Goal: Task Accomplishment & Management: Use online tool/utility

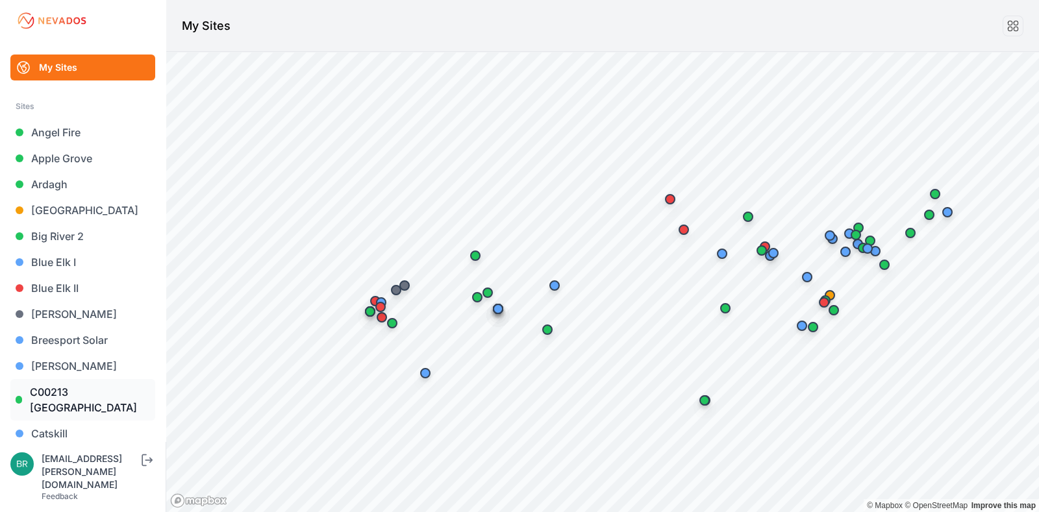
click at [93, 407] on link "C00213 [GEOGRAPHIC_DATA]" at bounding box center [82, 400] width 145 height 42
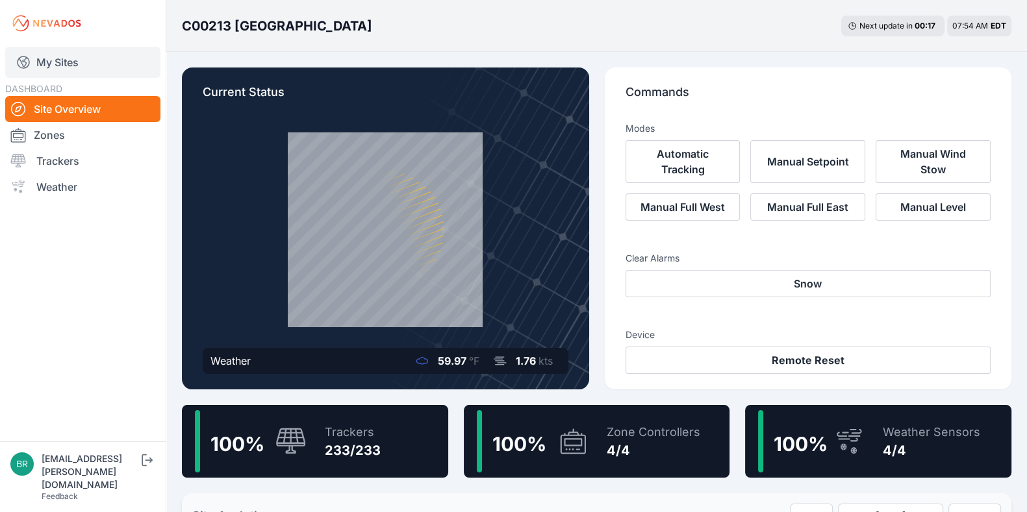
click at [64, 70] on link "My Sites" at bounding box center [82, 62] width 155 height 31
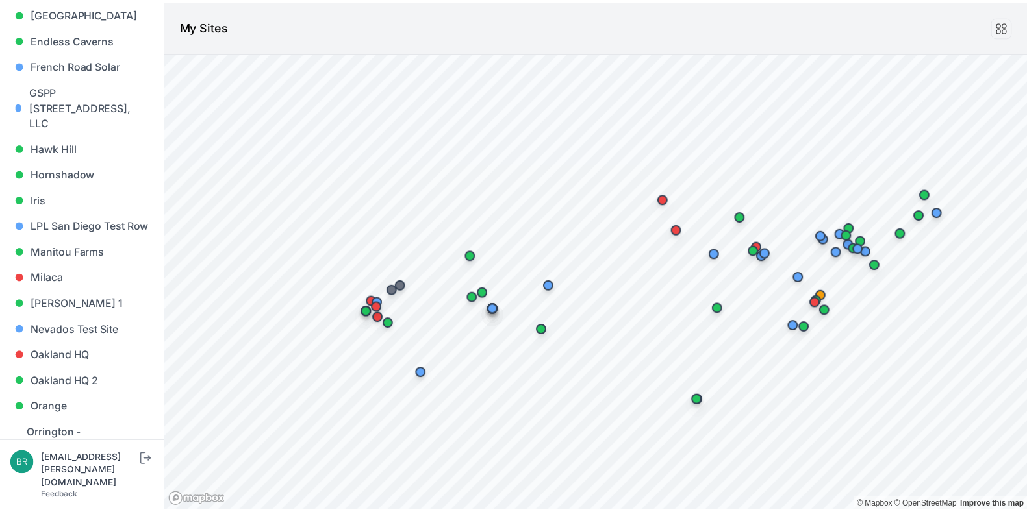
scroll to position [558, 0]
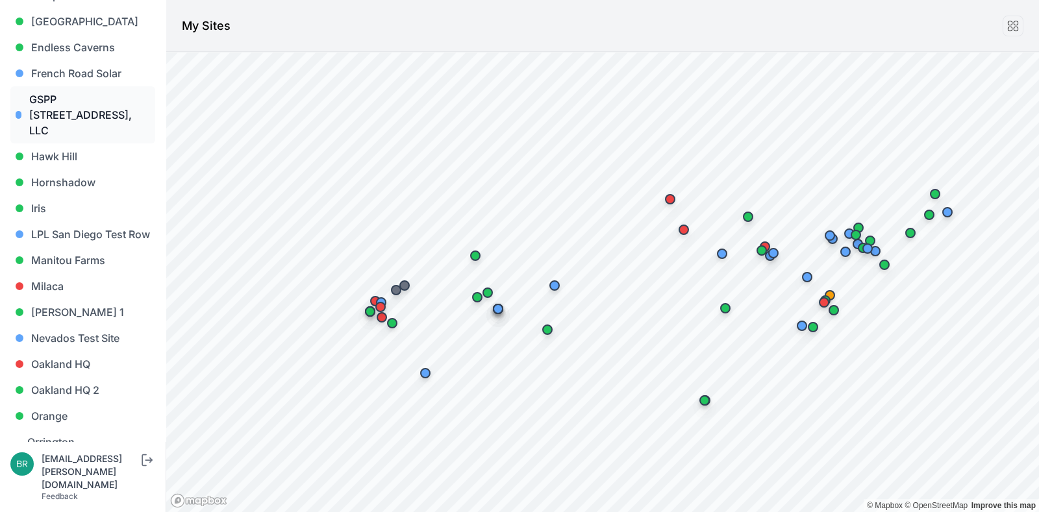
click at [76, 94] on link "GSPP [STREET_ADDRESS], LLC" at bounding box center [82, 114] width 145 height 57
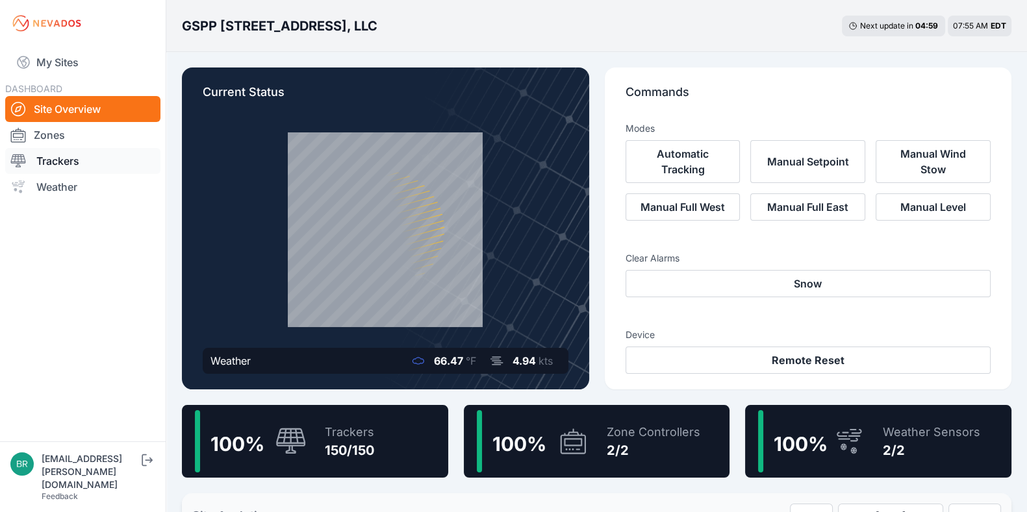
click at [101, 151] on link "Trackers" at bounding box center [82, 161] width 155 height 26
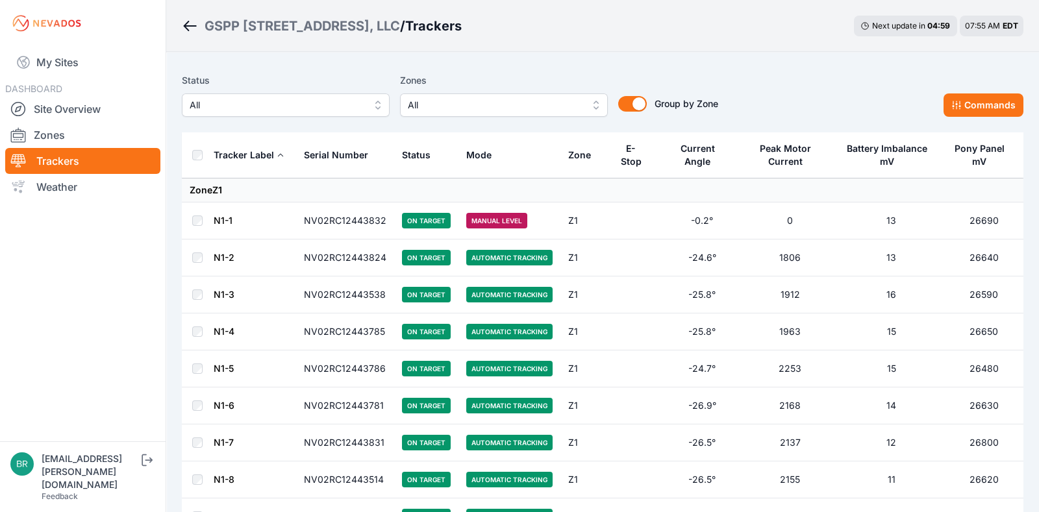
click at [291, 103] on span "All" at bounding box center [277, 105] width 174 height 16
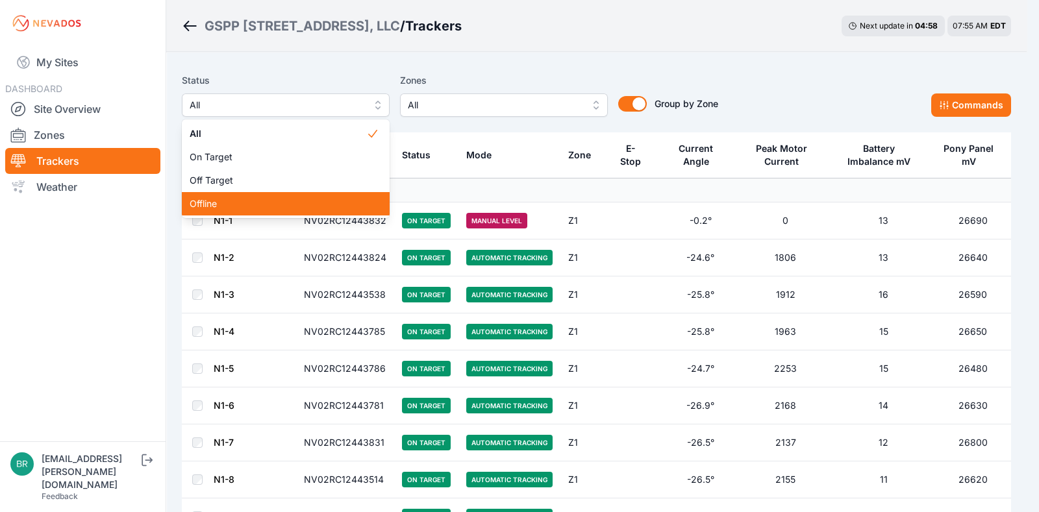
click at [284, 197] on span "Offline" at bounding box center [278, 203] width 177 height 13
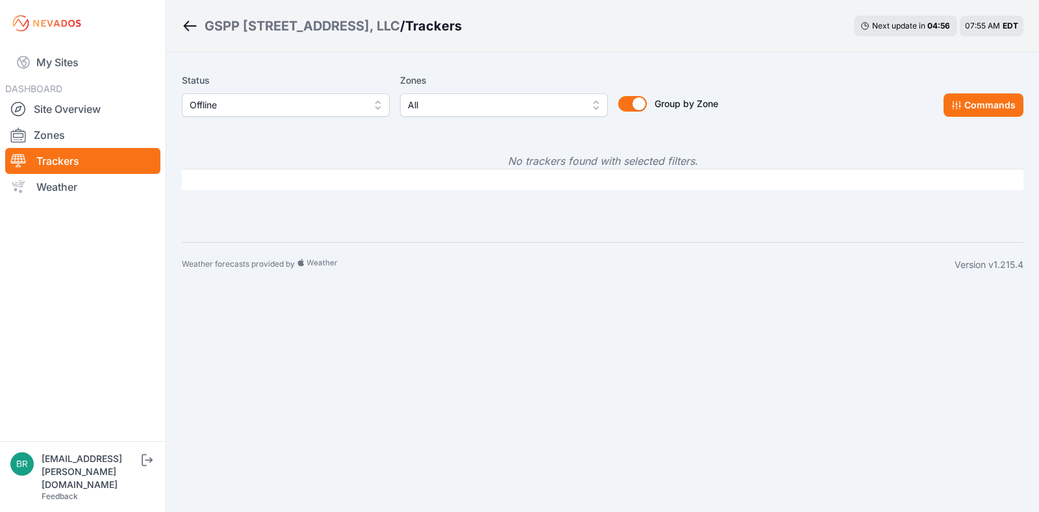
click at [205, 112] on span "Offline" at bounding box center [277, 105] width 174 height 16
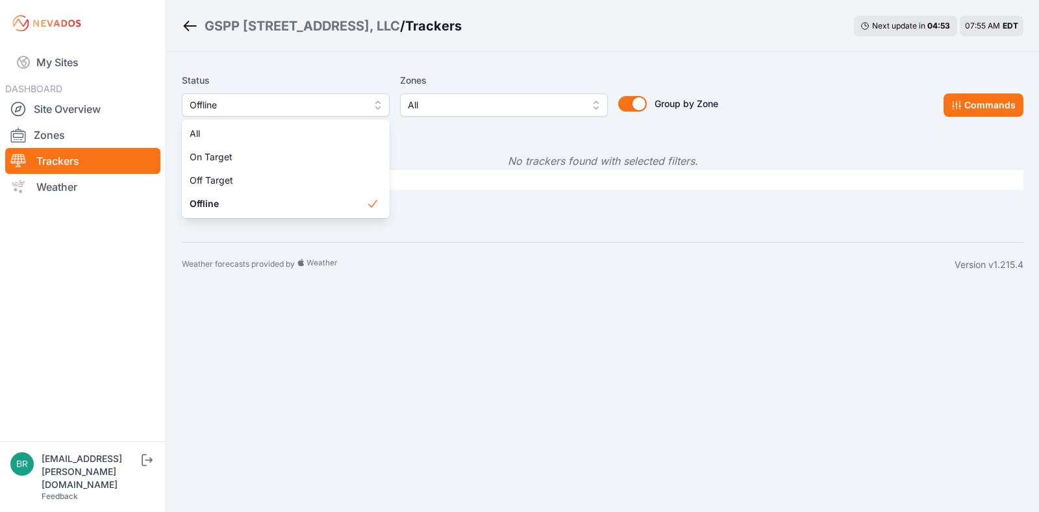
click at [376, 79] on div "Status Offline All On Target Off Target Offline" at bounding box center [286, 95] width 208 height 44
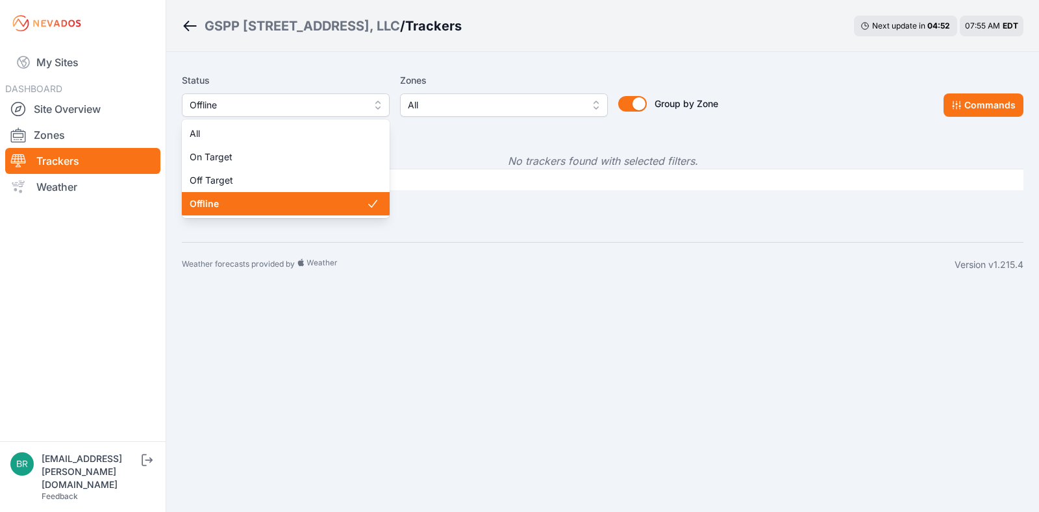
click at [353, 99] on span "Offline" at bounding box center [277, 105] width 174 height 16
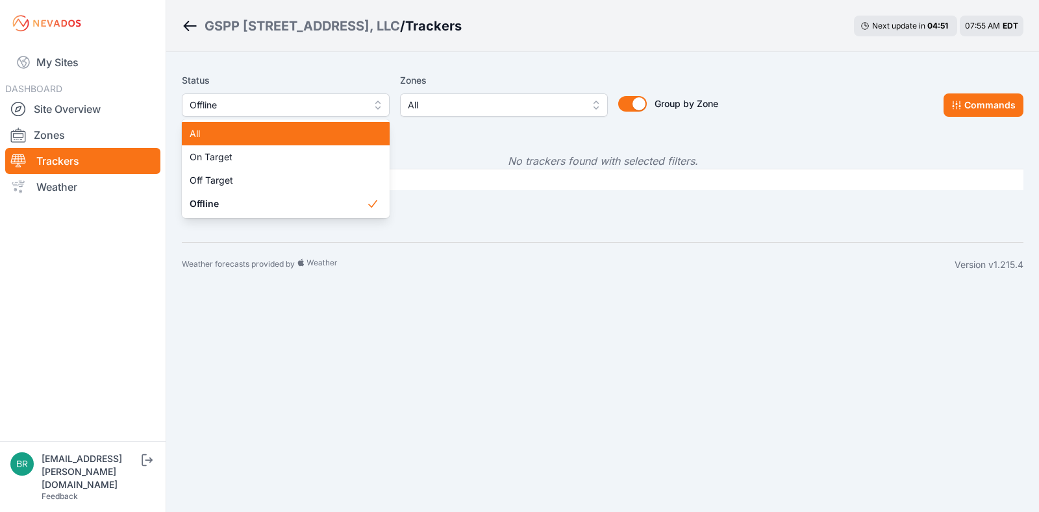
click at [296, 127] on div "All" at bounding box center [286, 133] width 208 height 23
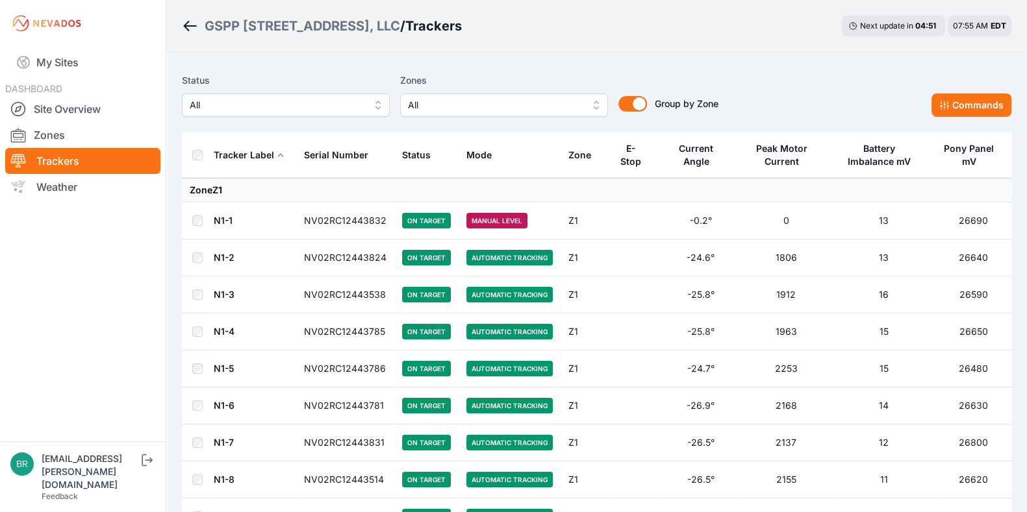
click at [476, 105] on span "All" at bounding box center [495, 105] width 174 height 16
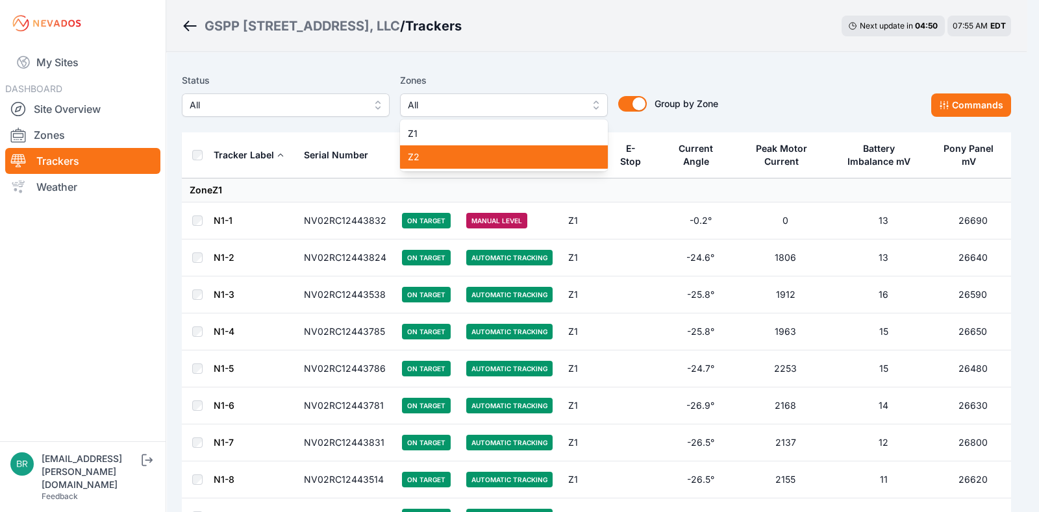
click at [446, 158] on span "Z2" at bounding box center [496, 157] width 177 height 13
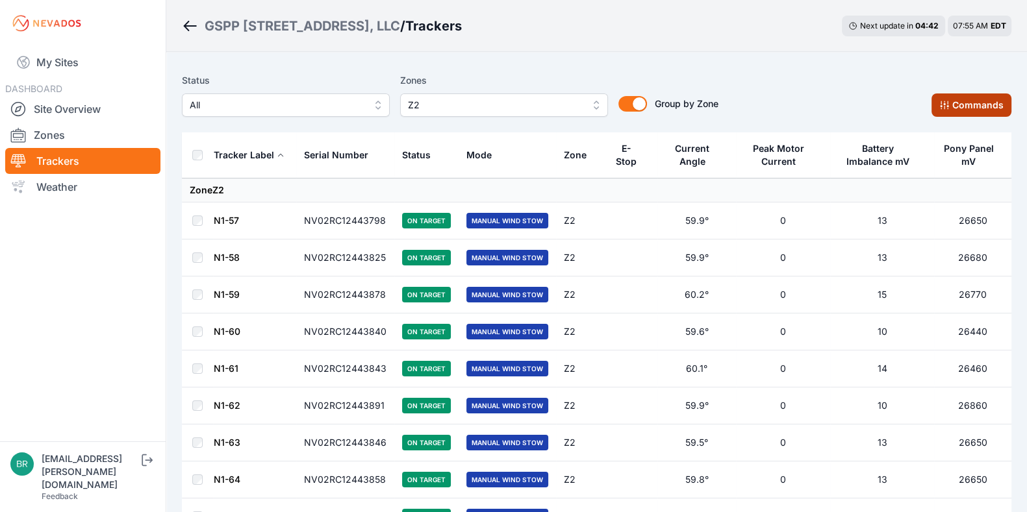
click at [974, 112] on button "Commands" at bounding box center [971, 105] width 80 height 23
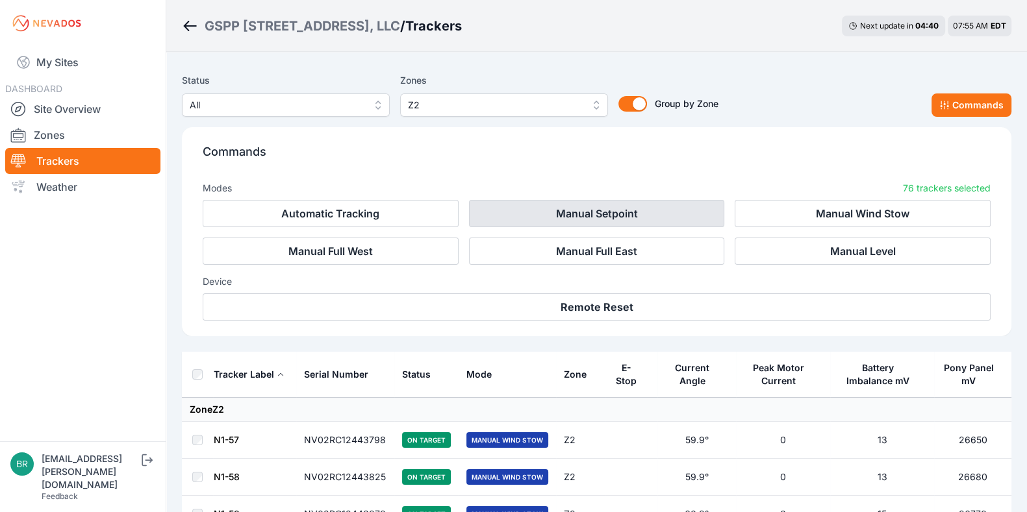
click at [618, 207] on button "Manual Setpoint" at bounding box center [597, 213] width 256 height 27
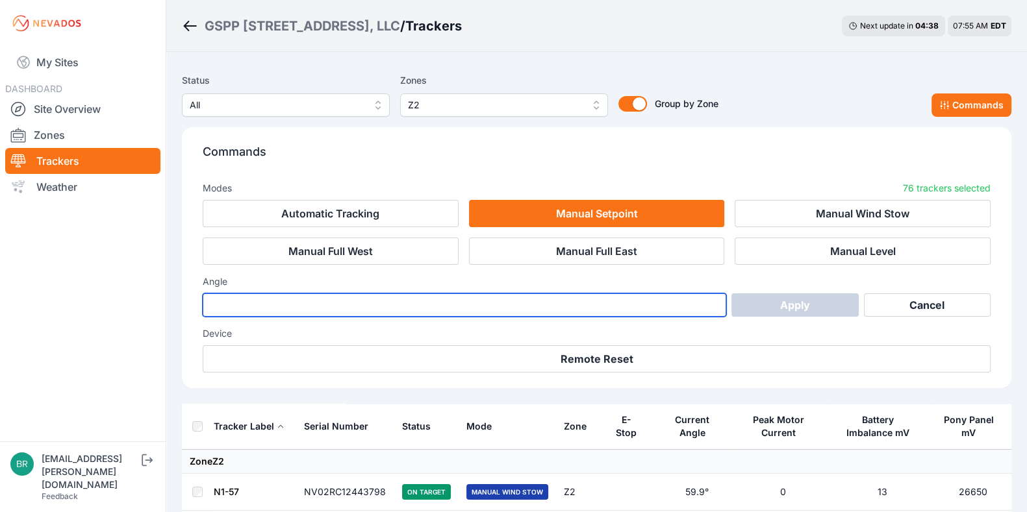
click at [583, 301] on input "number" at bounding box center [464, 305] width 523 height 23
type input "*"
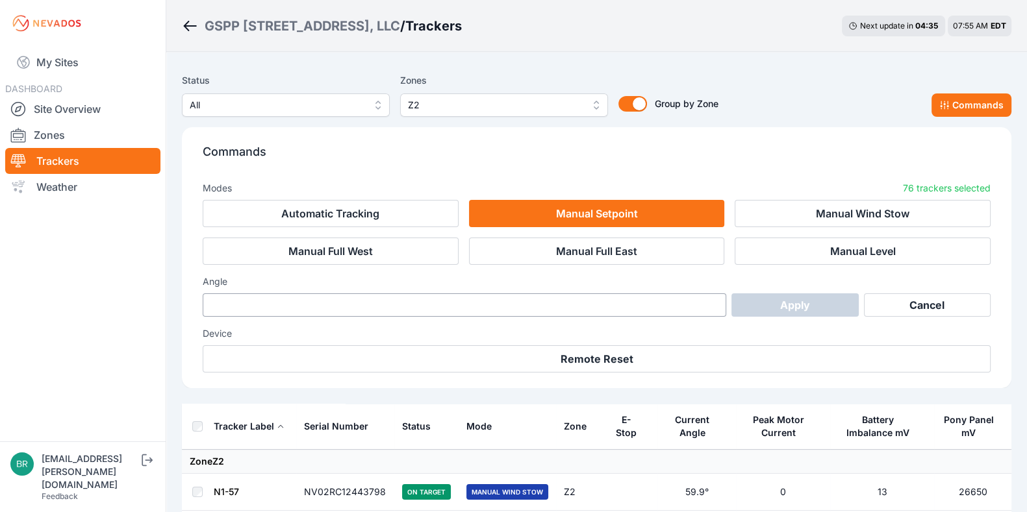
click at [729, 334] on h3 "Device" at bounding box center [597, 333] width 788 height 13
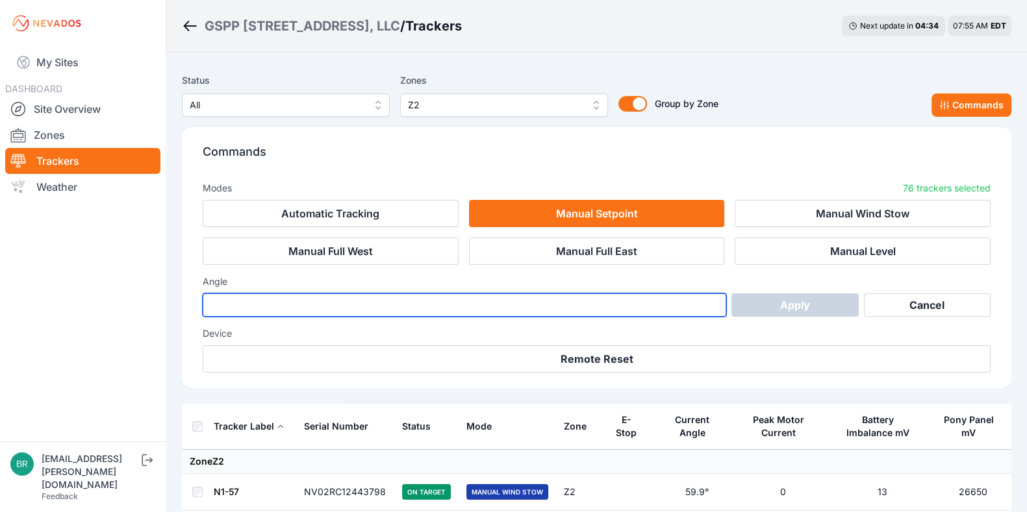
click at [661, 303] on input "*" at bounding box center [464, 305] width 523 height 23
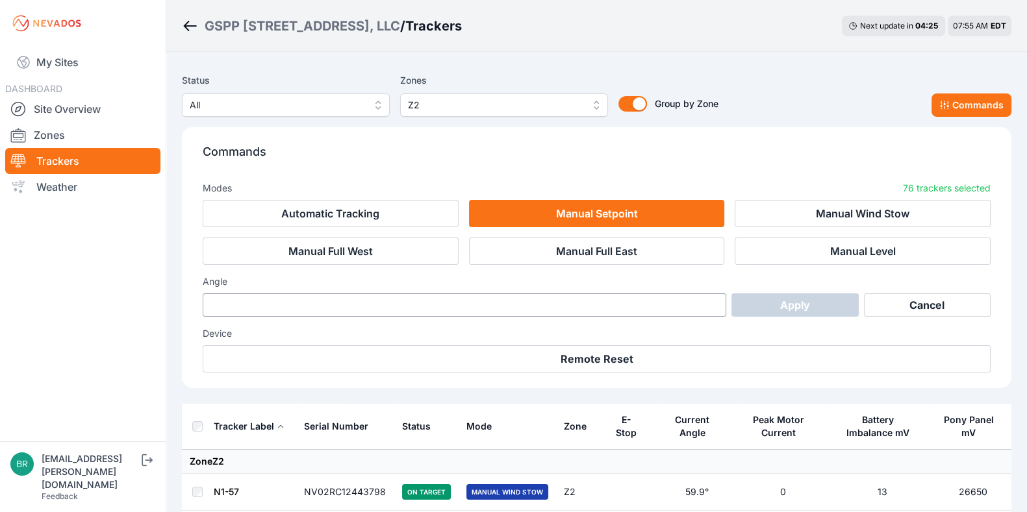
click at [718, 275] on h3 "Angle" at bounding box center [597, 281] width 788 height 13
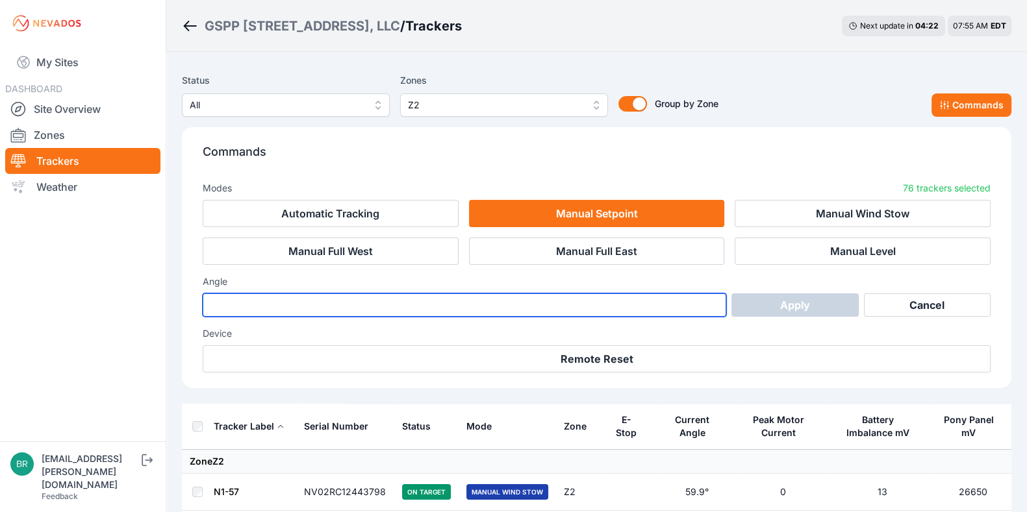
click at [656, 310] on input "***" at bounding box center [464, 305] width 523 height 23
type input "*"
type input "***"
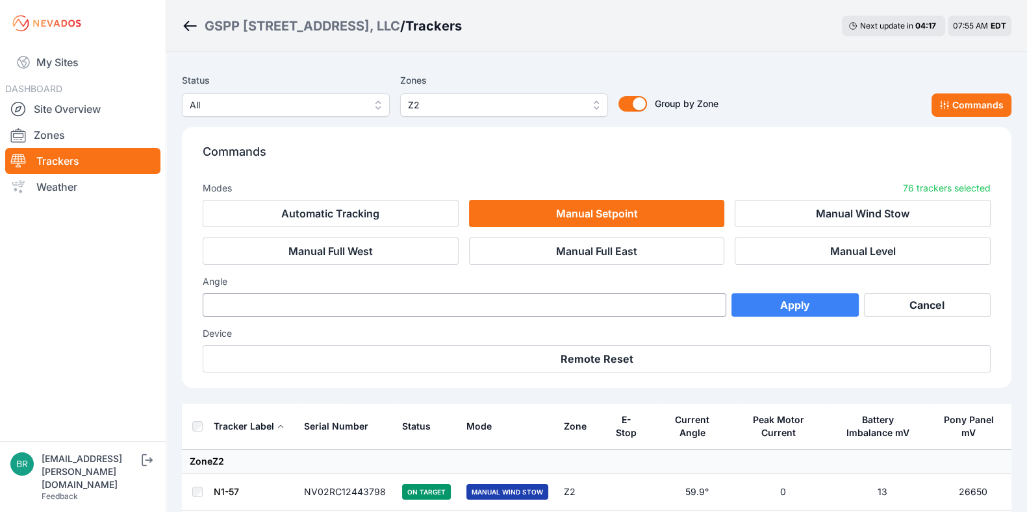
click at [788, 296] on button "Apply" at bounding box center [794, 305] width 127 height 23
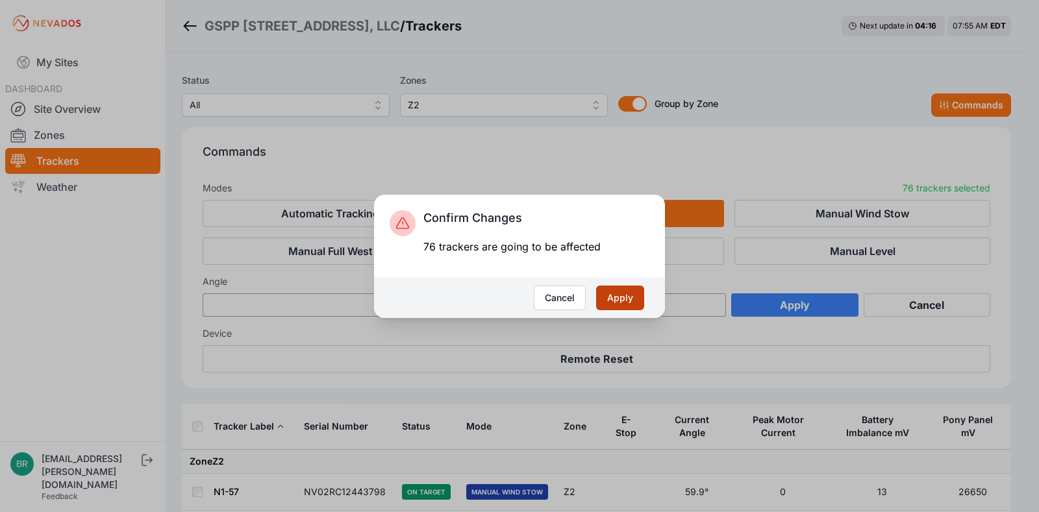
click at [624, 292] on button "Apply" at bounding box center [620, 298] width 48 height 25
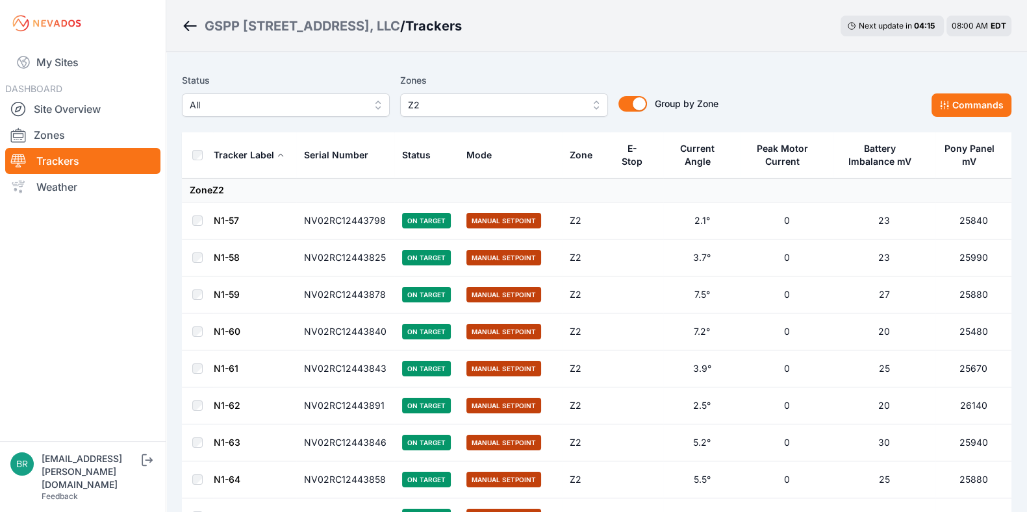
click at [284, 98] on span "All" at bounding box center [277, 105] width 174 height 16
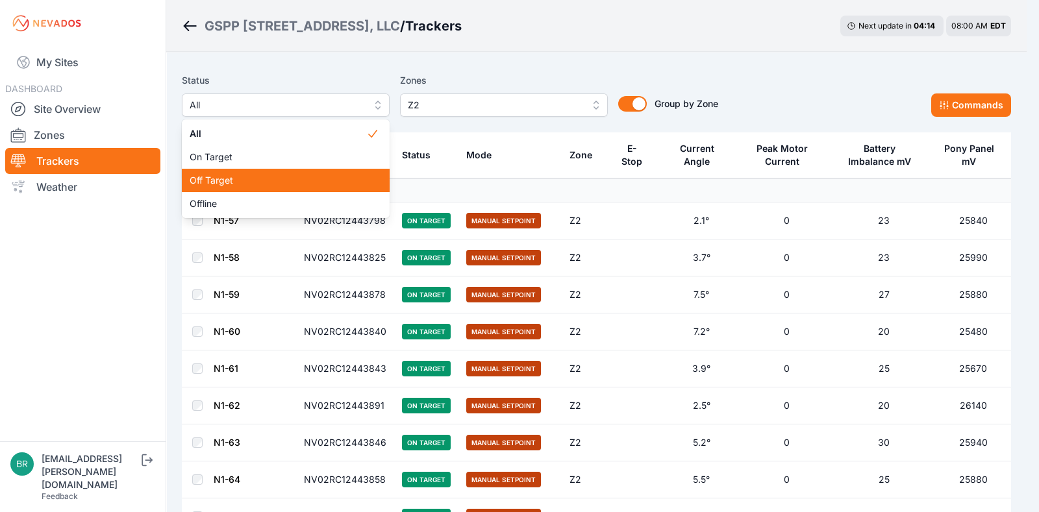
click at [277, 181] on span "Off Target" at bounding box center [278, 180] width 177 height 13
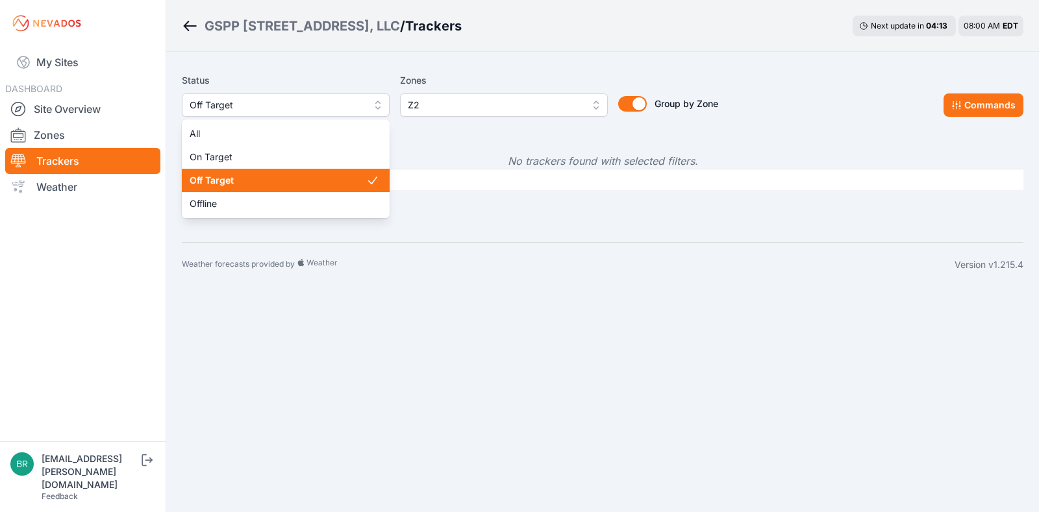
click at [273, 112] on span "Off Target" at bounding box center [277, 105] width 174 height 16
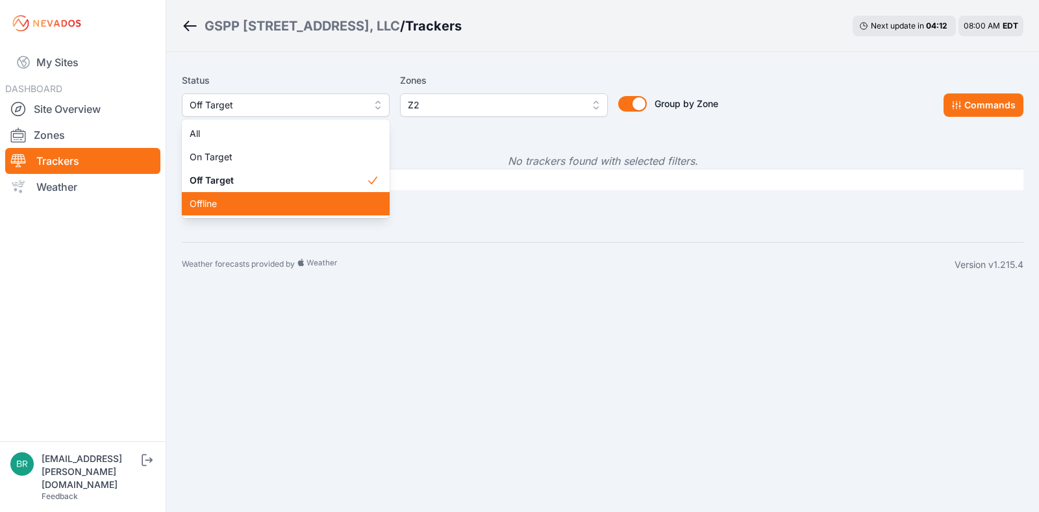
click at [262, 196] on div "Offline" at bounding box center [286, 203] width 208 height 23
click at [253, 115] on button "Offline" at bounding box center [286, 105] width 208 height 23
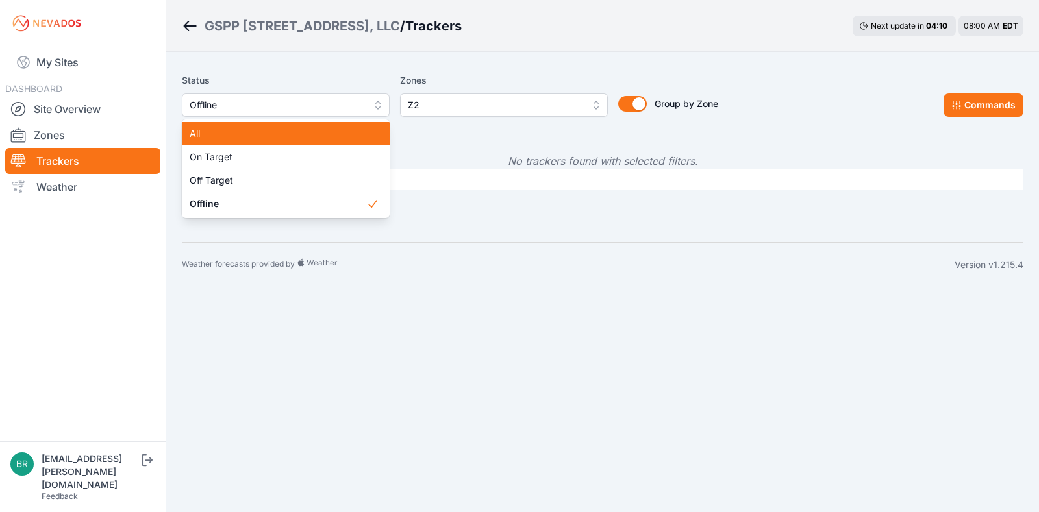
click at [263, 137] on span "All" at bounding box center [278, 133] width 177 height 13
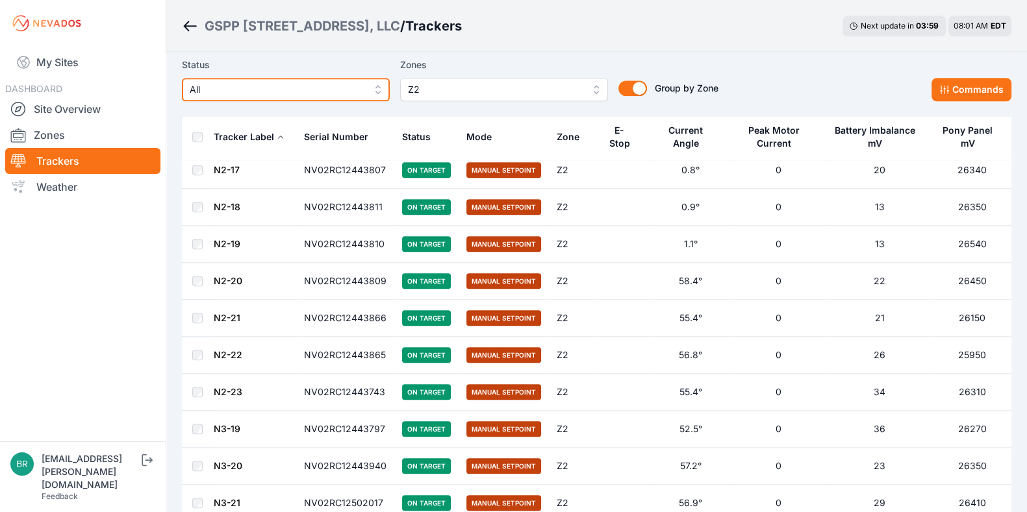
scroll to position [1572, 0]
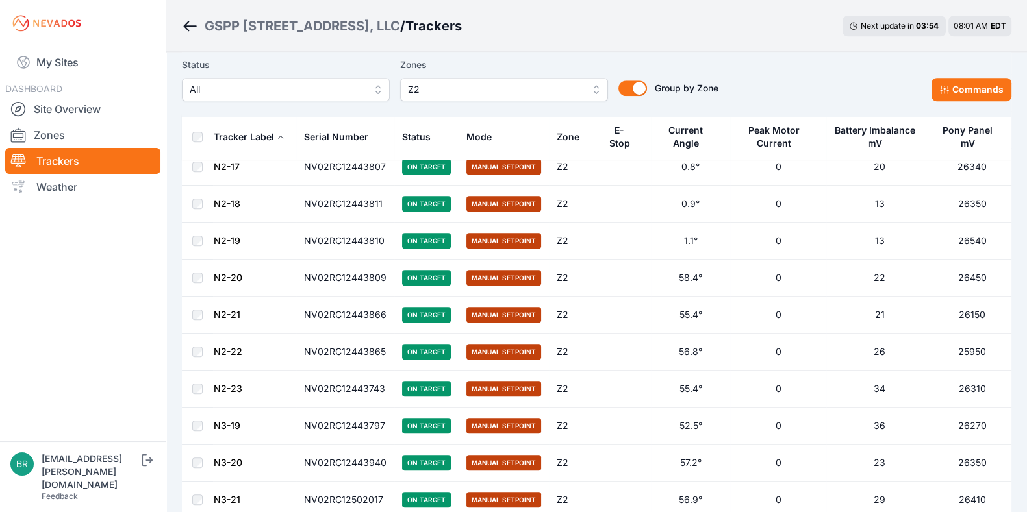
click at [199, 314] on td at bounding box center [197, 315] width 31 height 37
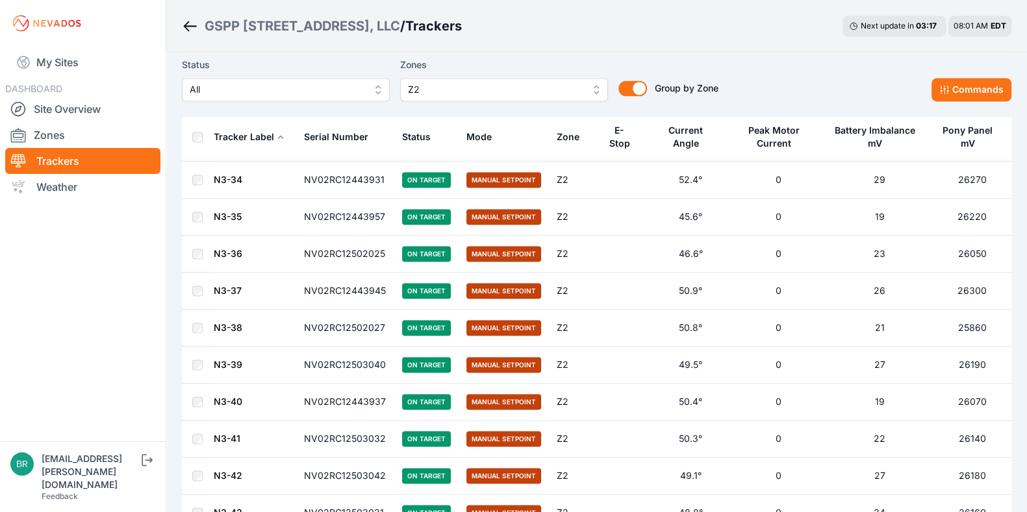
scroll to position [2376, 0]
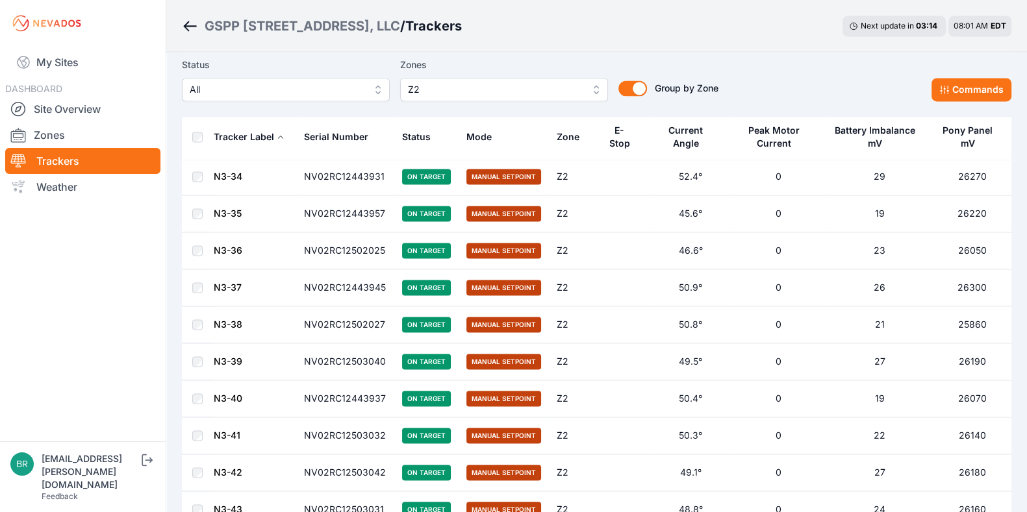
click at [202, 209] on td at bounding box center [197, 213] width 31 height 37
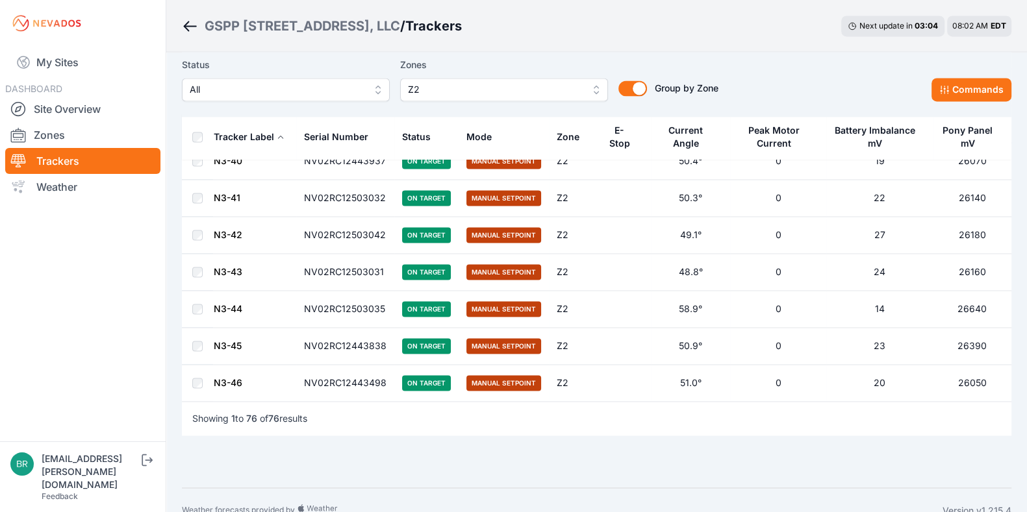
scroll to position [2621, 0]
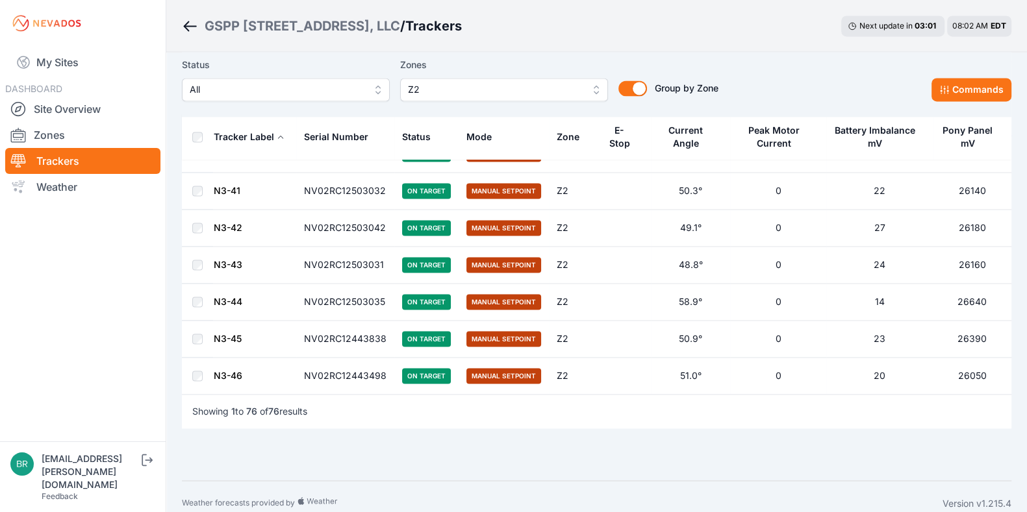
click at [195, 322] on td at bounding box center [197, 339] width 31 height 37
click at [963, 95] on button "Commands" at bounding box center [971, 89] width 80 height 23
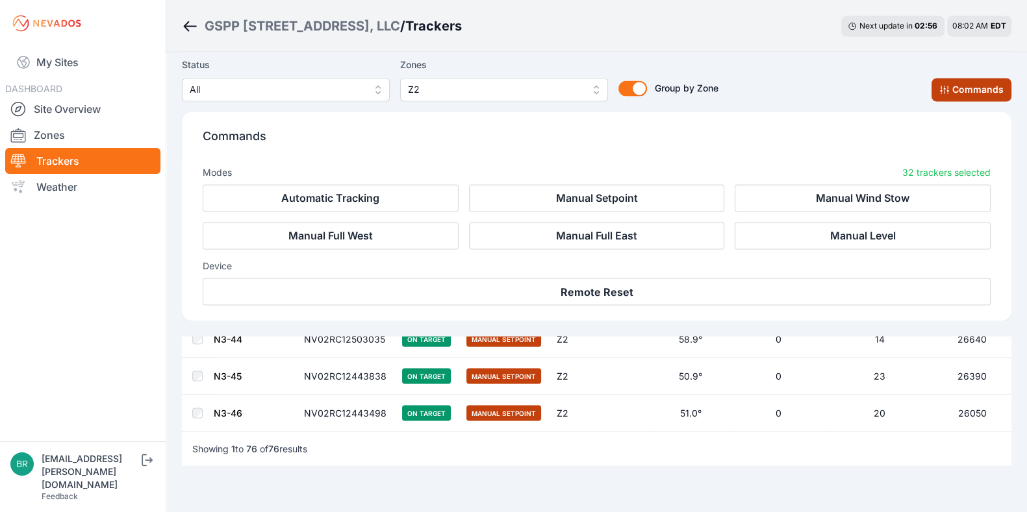
scroll to position [2840, 0]
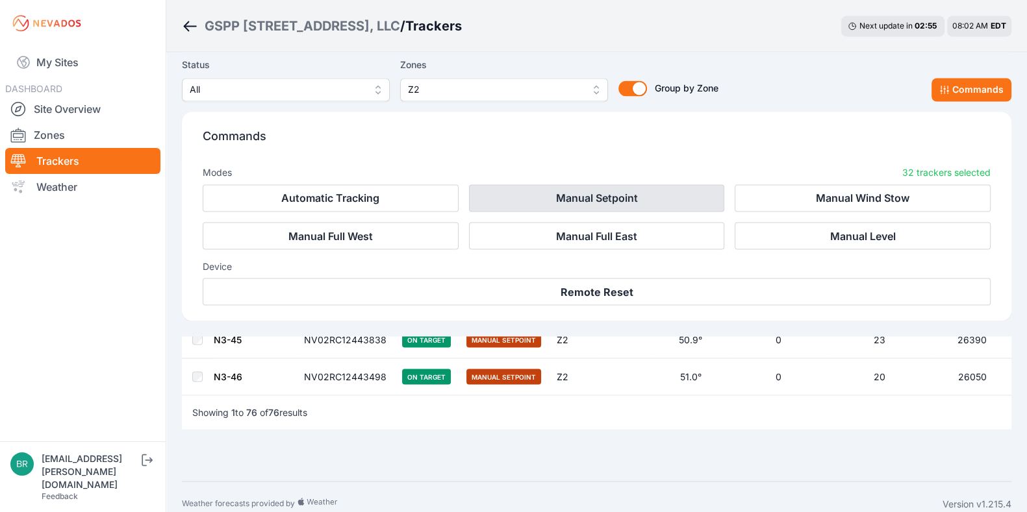
click at [583, 197] on button "Manual Setpoint" at bounding box center [597, 197] width 256 height 27
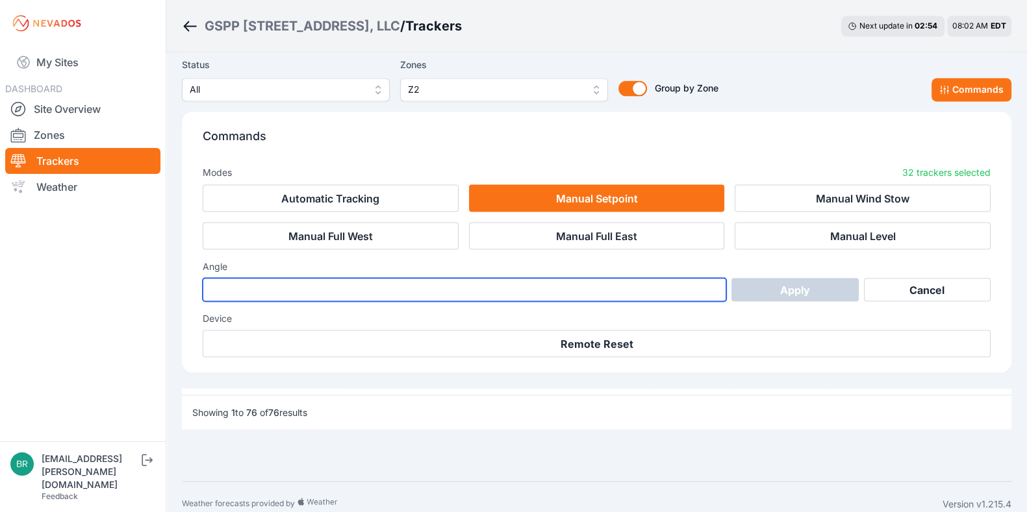
click at [423, 288] on input "number" at bounding box center [464, 289] width 523 height 23
type input "***"
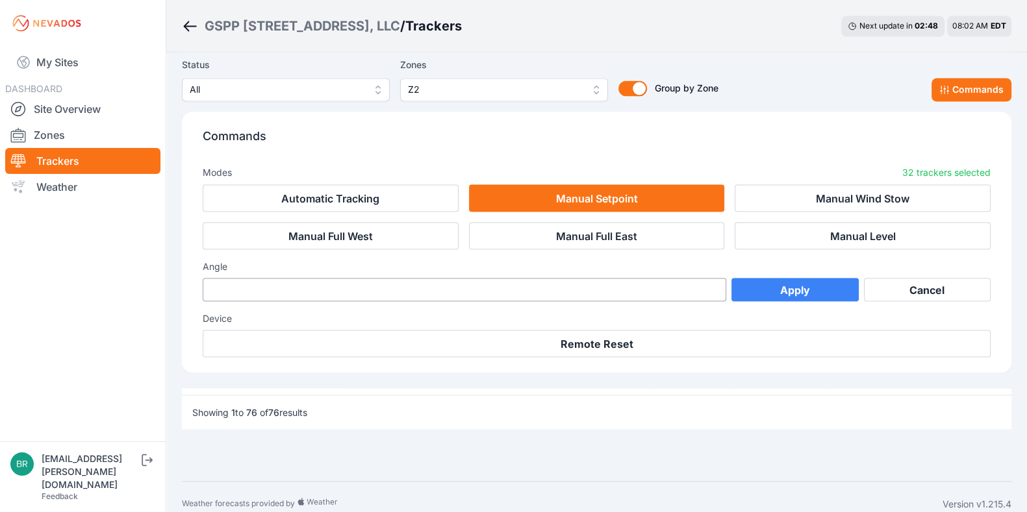
click at [768, 284] on button "Apply" at bounding box center [794, 289] width 127 height 23
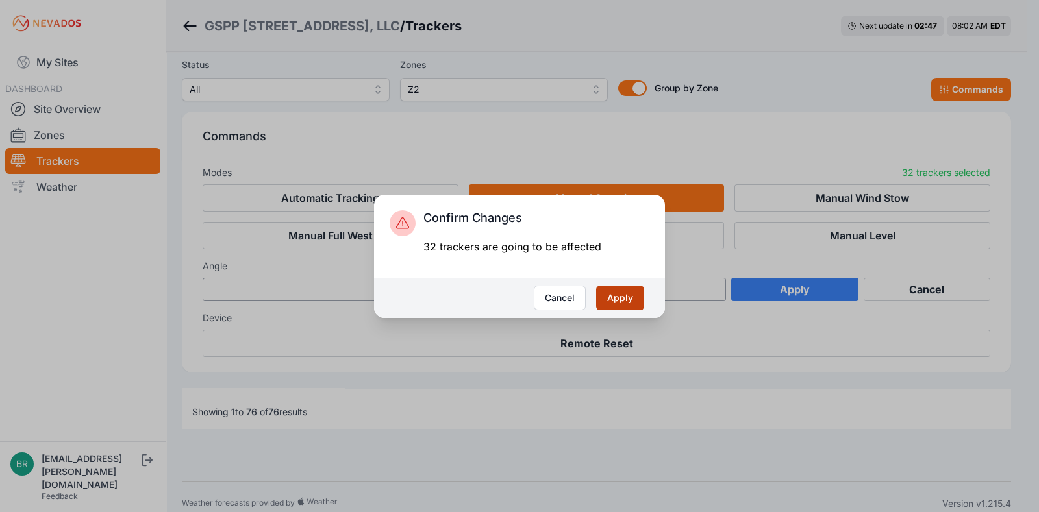
click at [617, 305] on button "Apply" at bounding box center [620, 298] width 48 height 25
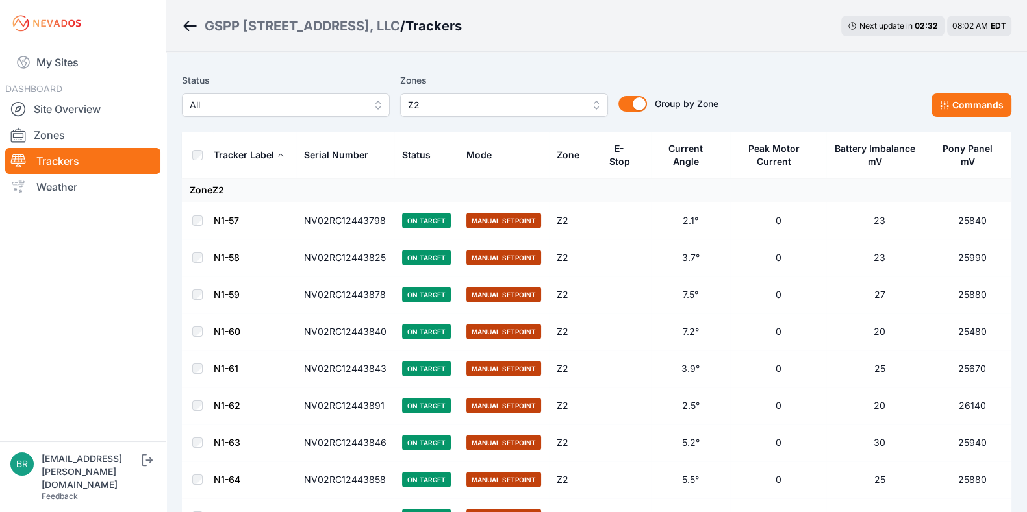
click at [448, 114] on button "Z2" at bounding box center [504, 105] width 208 height 23
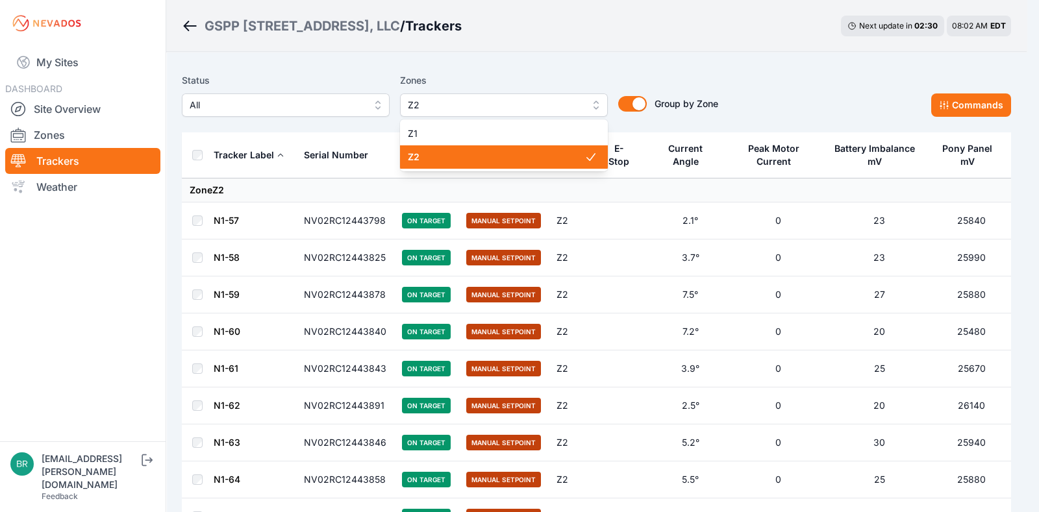
click at [457, 161] on span "Z2" at bounding box center [496, 157] width 177 height 13
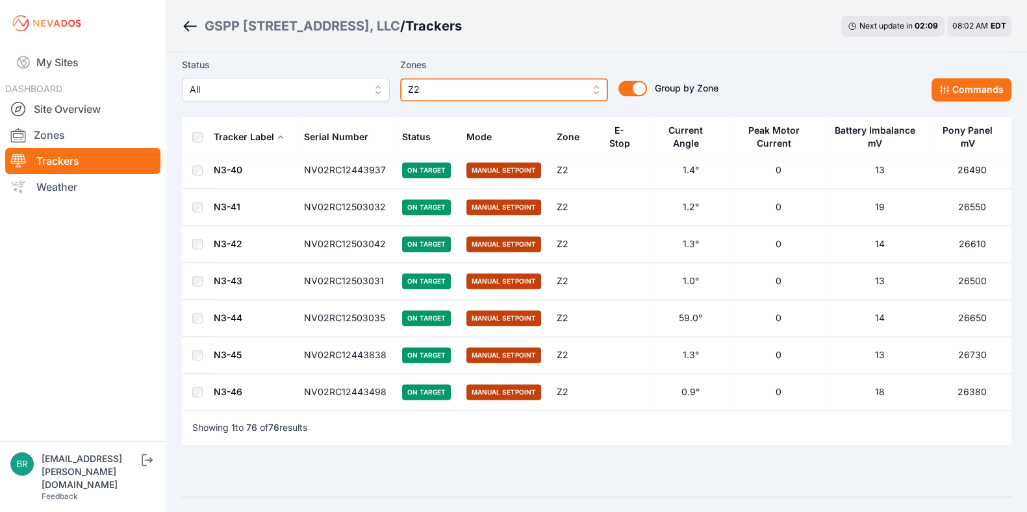
scroll to position [2612, 0]
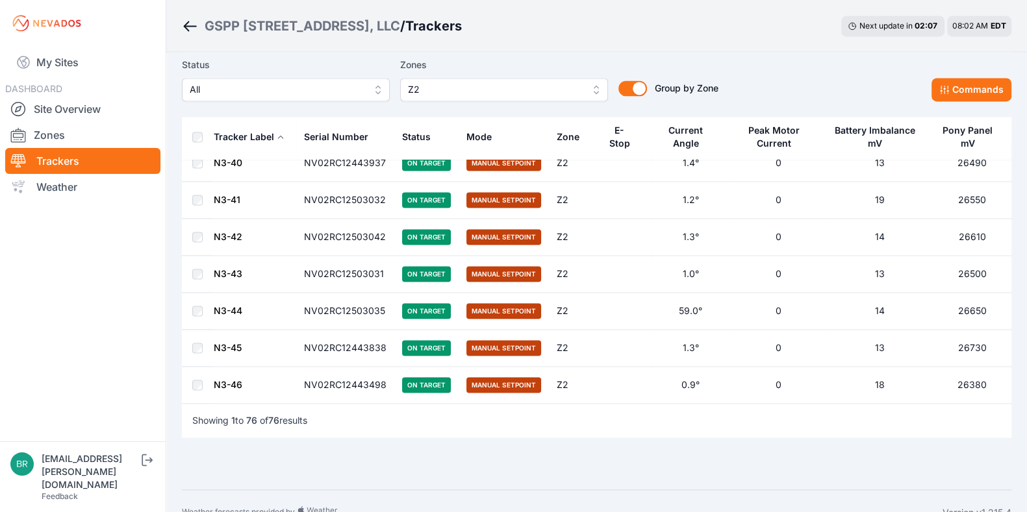
click at [227, 305] on link "N3-44" at bounding box center [228, 310] width 29 height 11
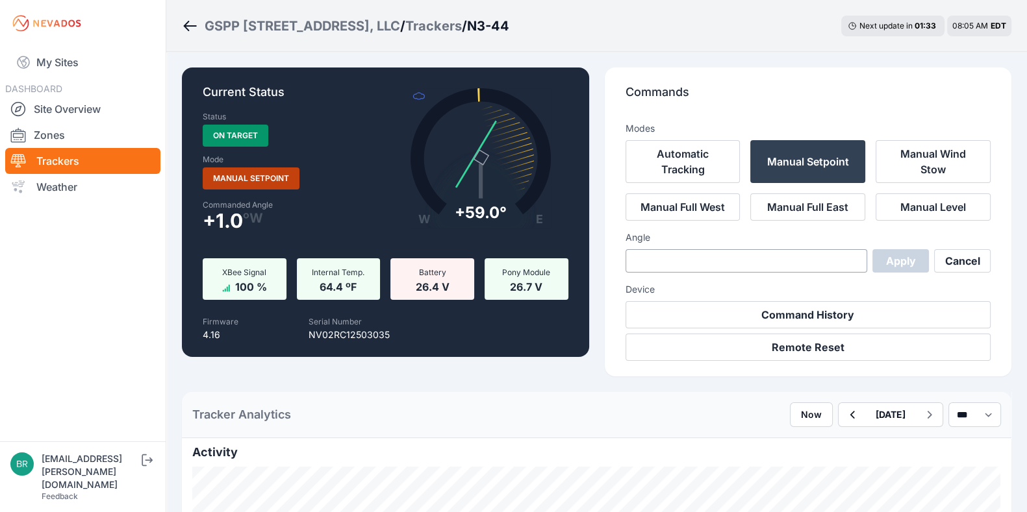
click at [189, 17] on div "GSPP 13759 Waterport Carlton Road, LLC / Trackers / N3-44" at bounding box center [345, 26] width 327 height 18
click at [185, 27] on icon "Breadcrumb" at bounding box center [187, 26] width 6 height 10
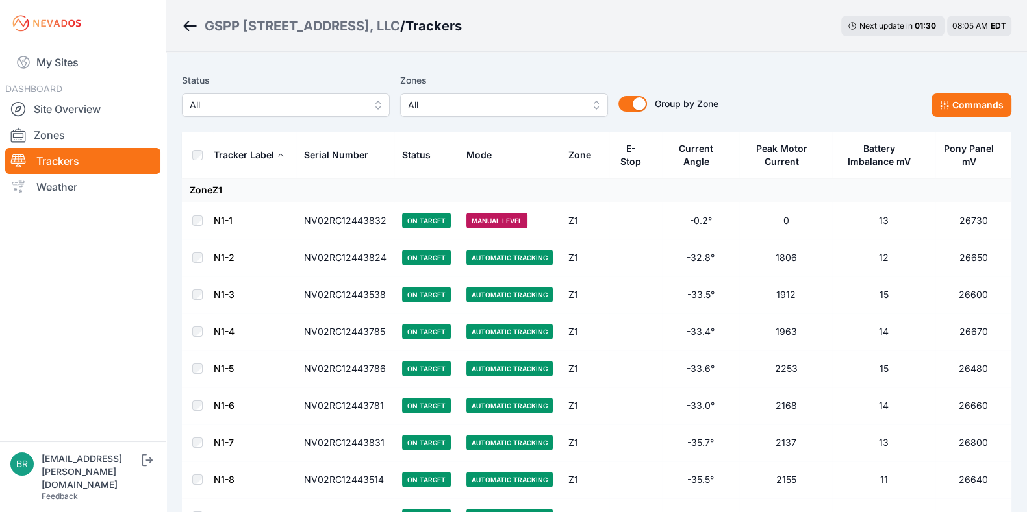
click at [455, 89] on div "Zones All" at bounding box center [504, 95] width 208 height 44
click at [460, 103] on span "All" at bounding box center [495, 105] width 174 height 16
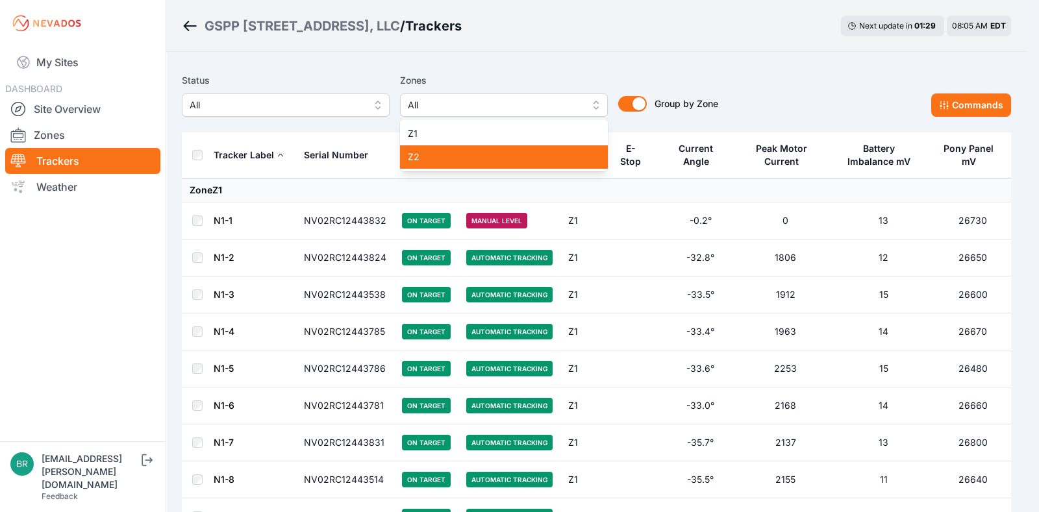
click at [475, 162] on span "Z2" at bounding box center [496, 157] width 177 height 13
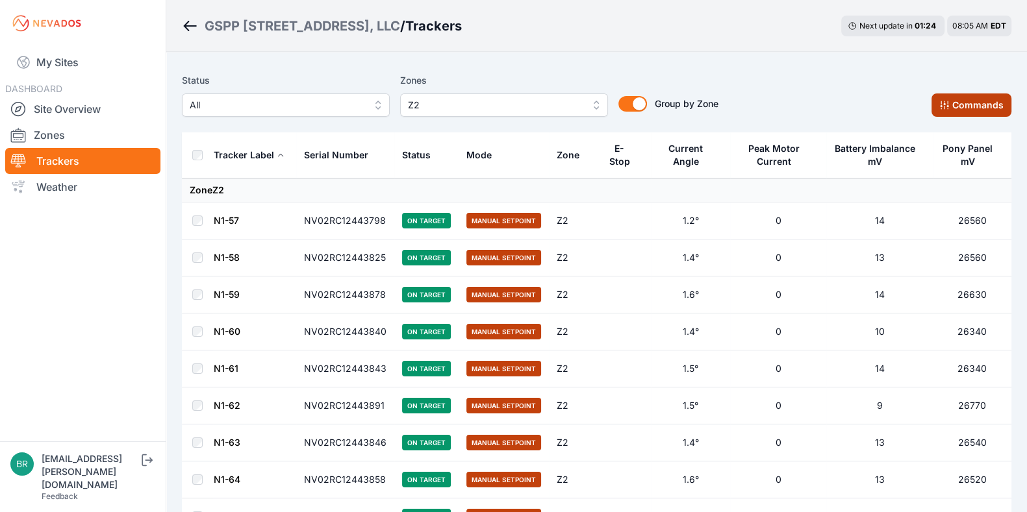
click at [948, 104] on icon at bounding box center [944, 105] width 10 height 10
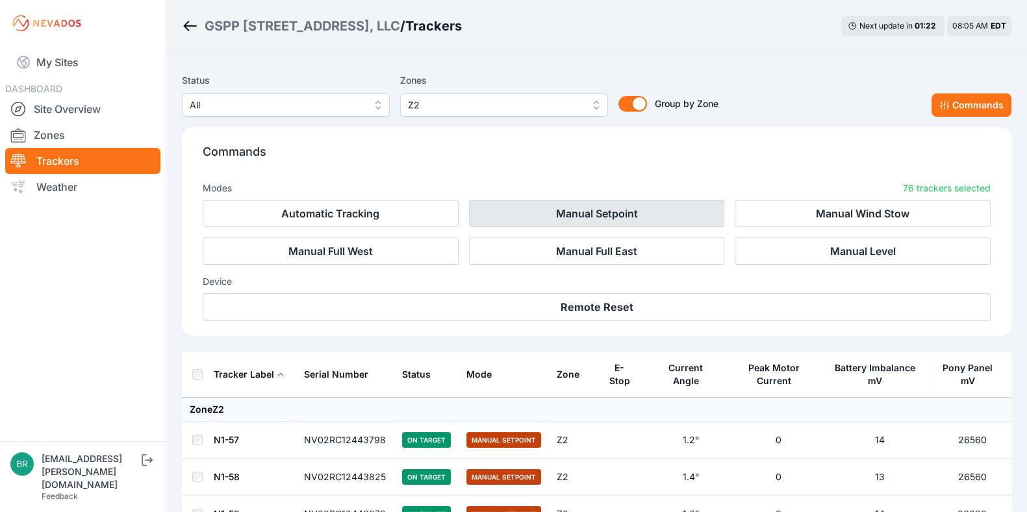
click at [592, 216] on button "Manual Setpoint" at bounding box center [597, 213] width 256 height 27
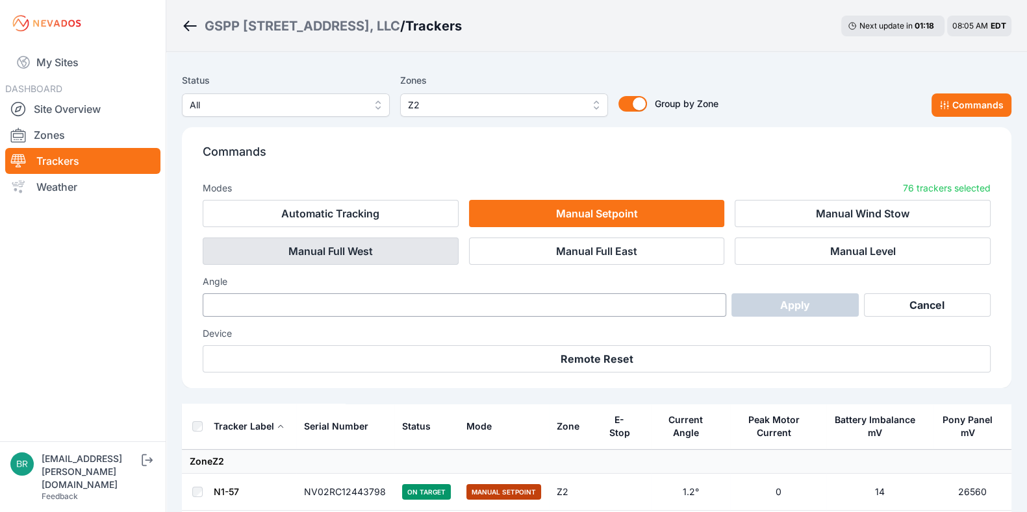
click at [416, 249] on button "Manual Full West" at bounding box center [331, 251] width 256 height 27
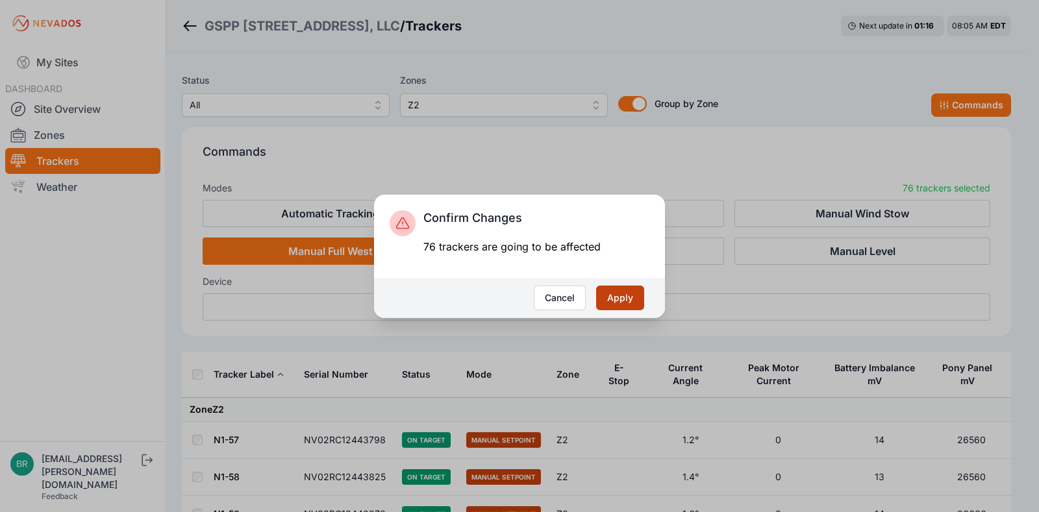
click at [635, 306] on button "Apply" at bounding box center [620, 298] width 48 height 25
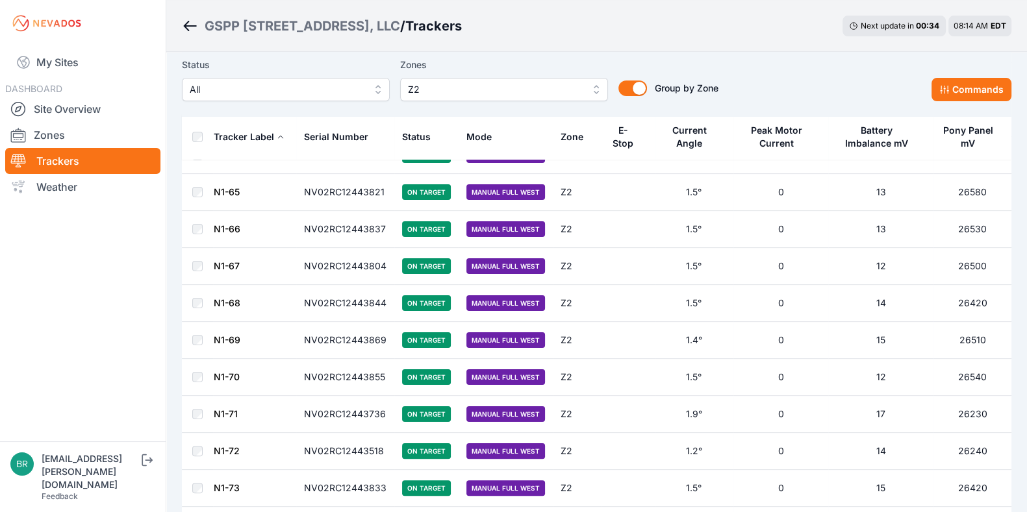
scroll to position [381, 0]
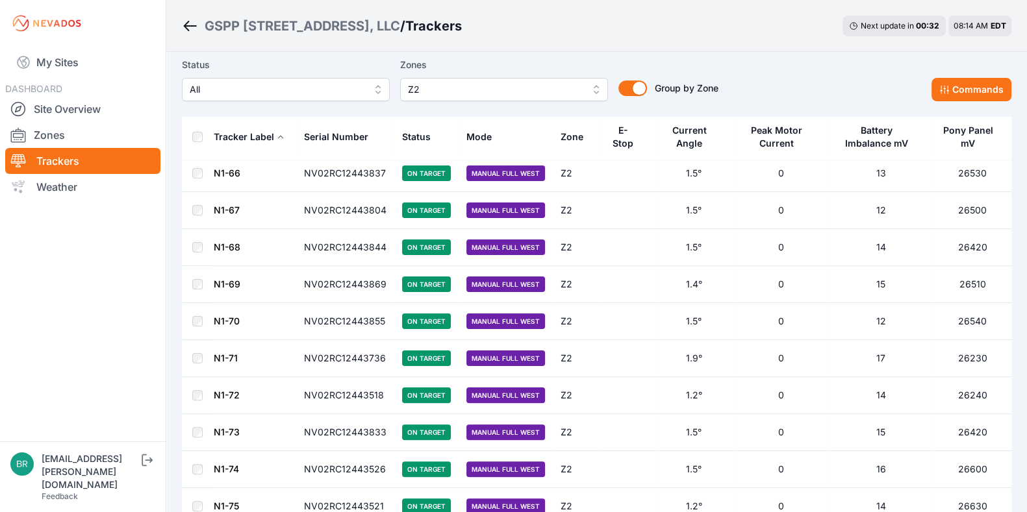
click at [101, 157] on link "Trackers" at bounding box center [82, 161] width 155 height 26
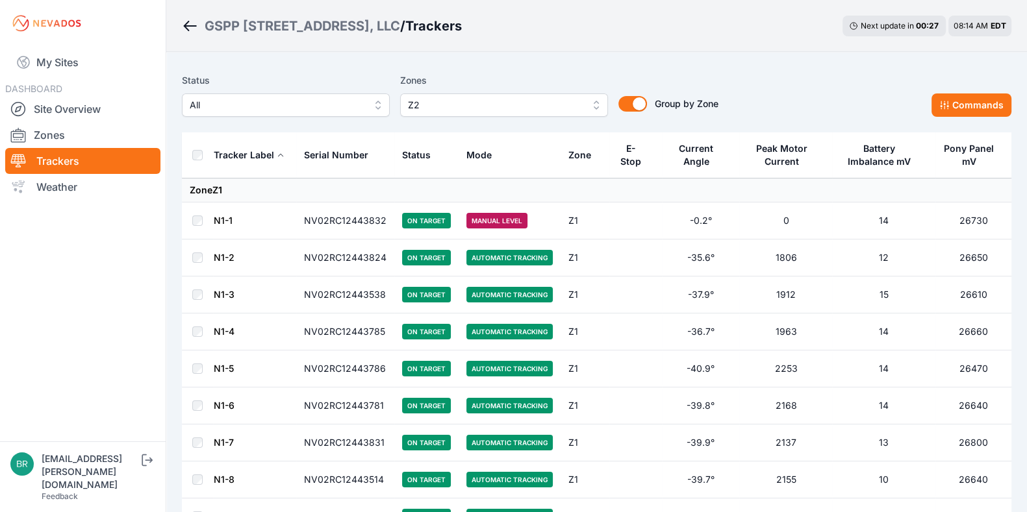
click at [495, 119] on div "Status All Zones Z2 Group by Zone Group by Zone Commands" at bounding box center [596, 100] width 829 height 65
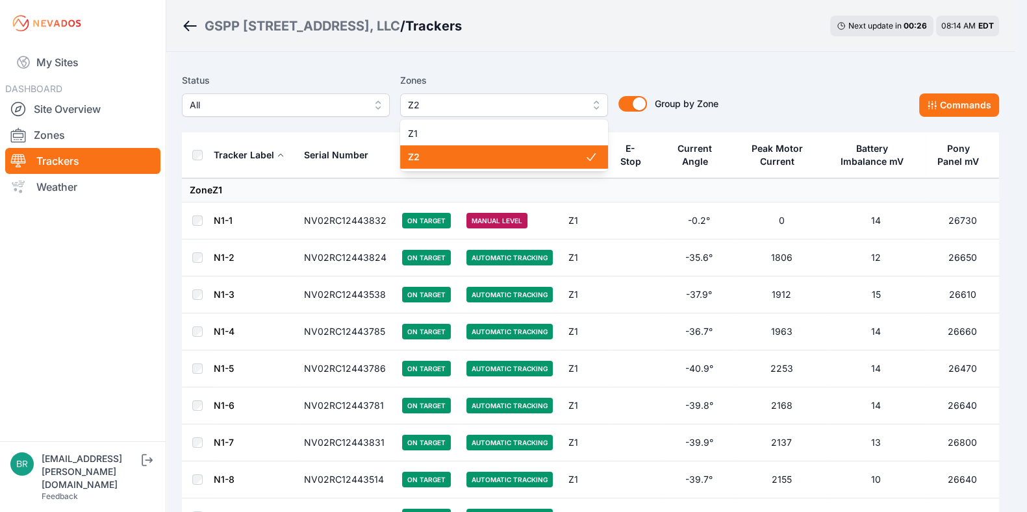
click at [492, 114] on button "Z2" at bounding box center [504, 105] width 208 height 23
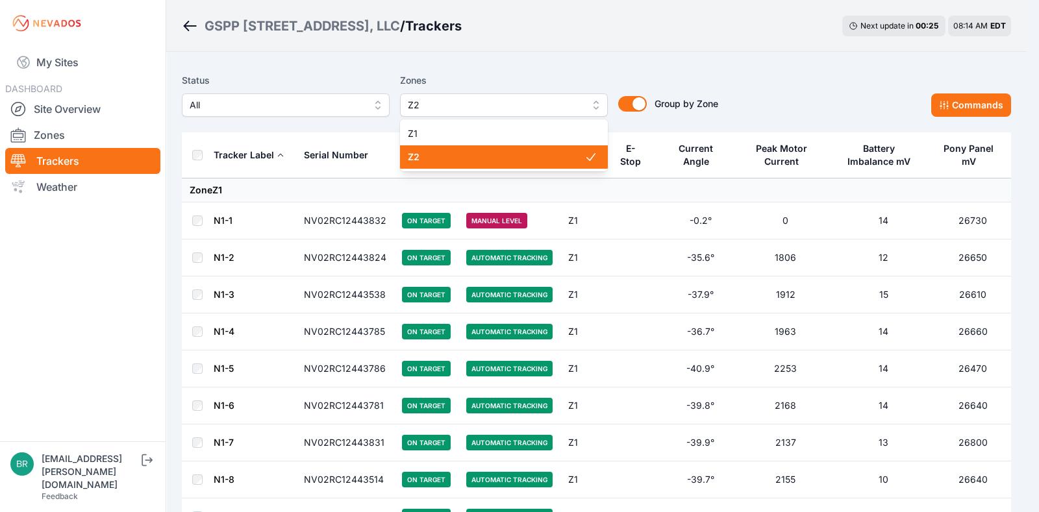
click at [477, 162] on span "Z2" at bounding box center [496, 157] width 177 height 13
click at [741, 79] on div "Status All Zones Z2 Z1 Z2 Group by Zone Group by Zone Commands" at bounding box center [596, 95] width 829 height 44
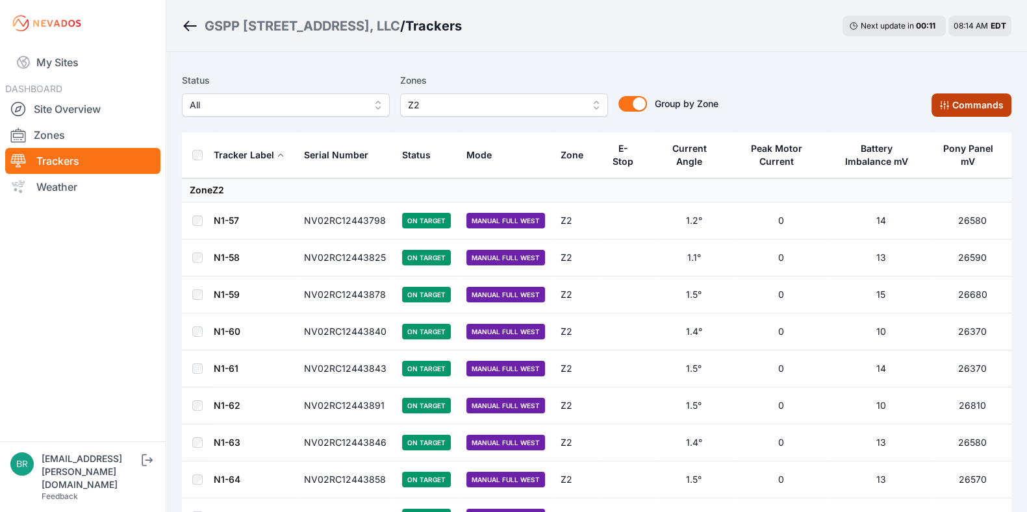
click at [974, 107] on button "Commands" at bounding box center [971, 105] width 80 height 23
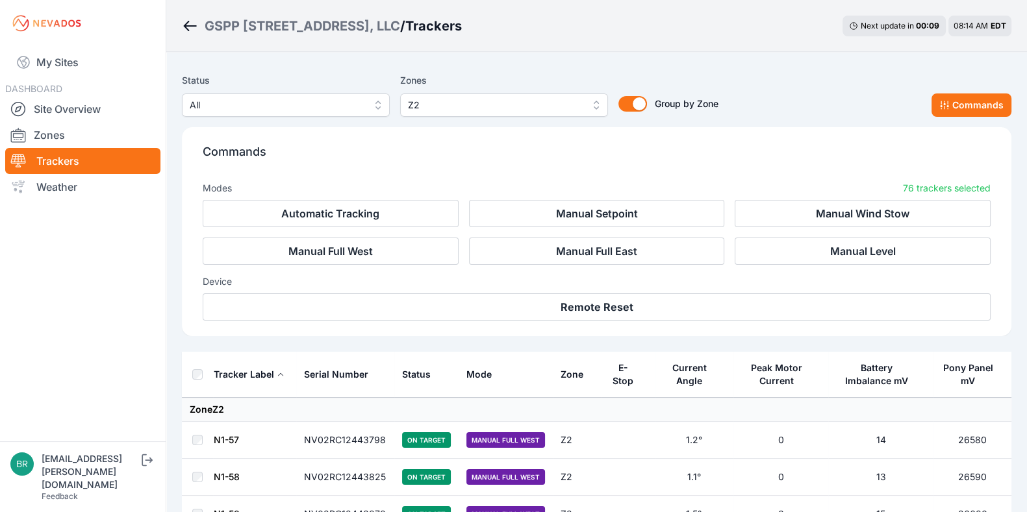
click at [367, 265] on div "Device Remote Reset" at bounding box center [597, 293] width 788 height 56
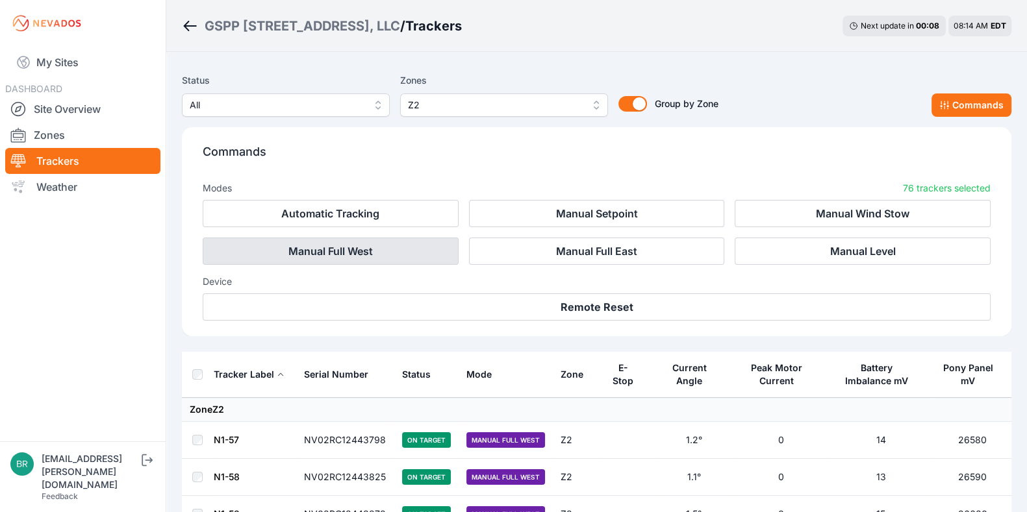
click at [355, 251] on button "Manual Full West" at bounding box center [331, 251] width 256 height 27
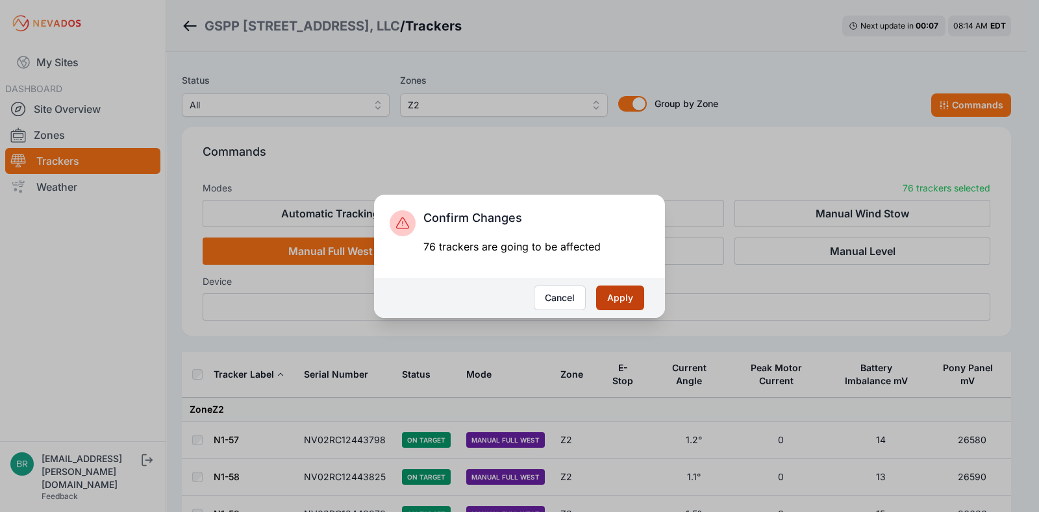
click at [638, 297] on button "Apply" at bounding box center [620, 298] width 48 height 25
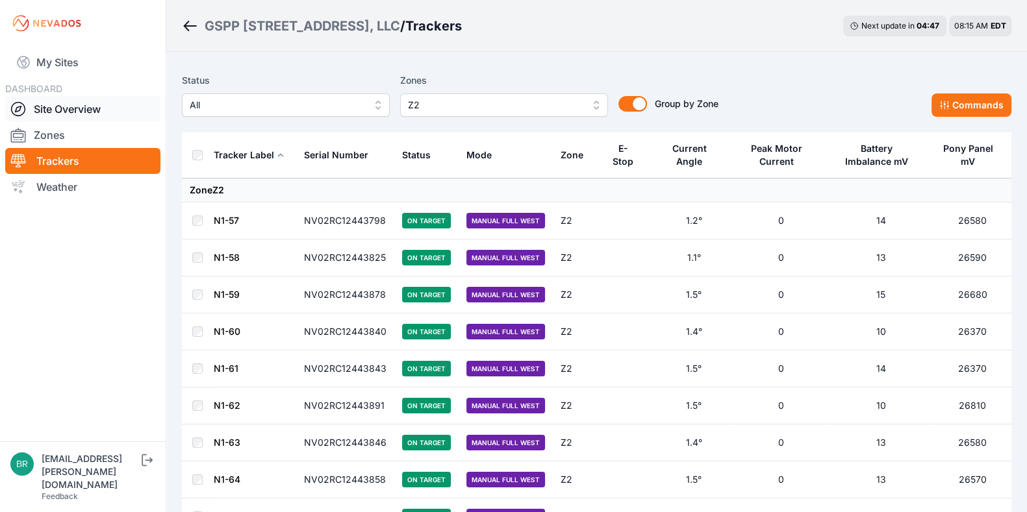
click at [124, 99] on link "Site Overview" at bounding box center [82, 109] width 155 height 26
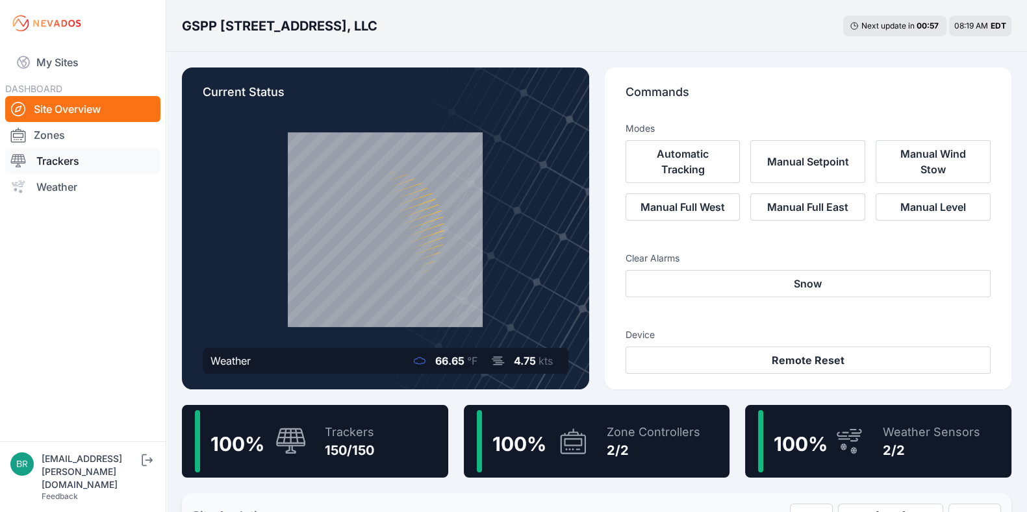
click at [66, 165] on link "Trackers" at bounding box center [82, 161] width 155 height 26
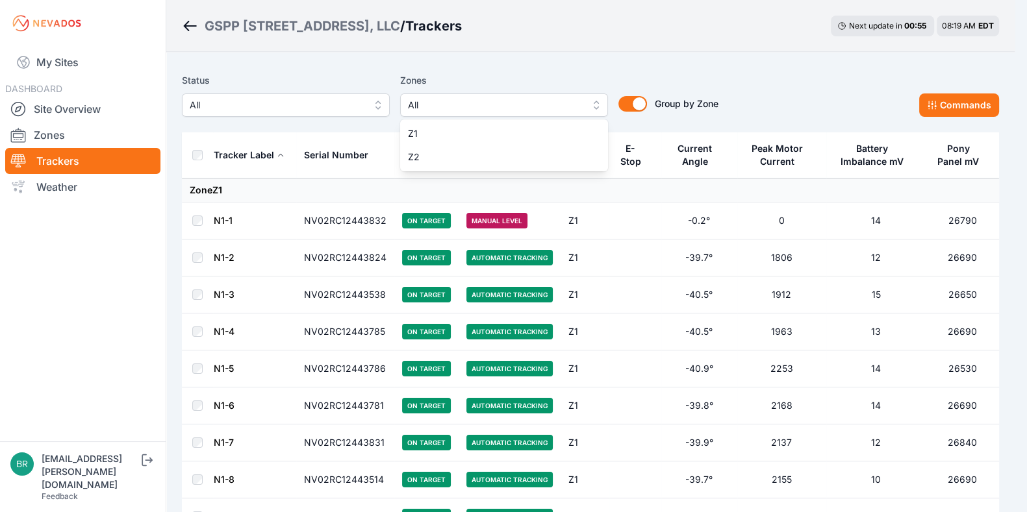
click at [454, 95] on button "All" at bounding box center [504, 105] width 208 height 23
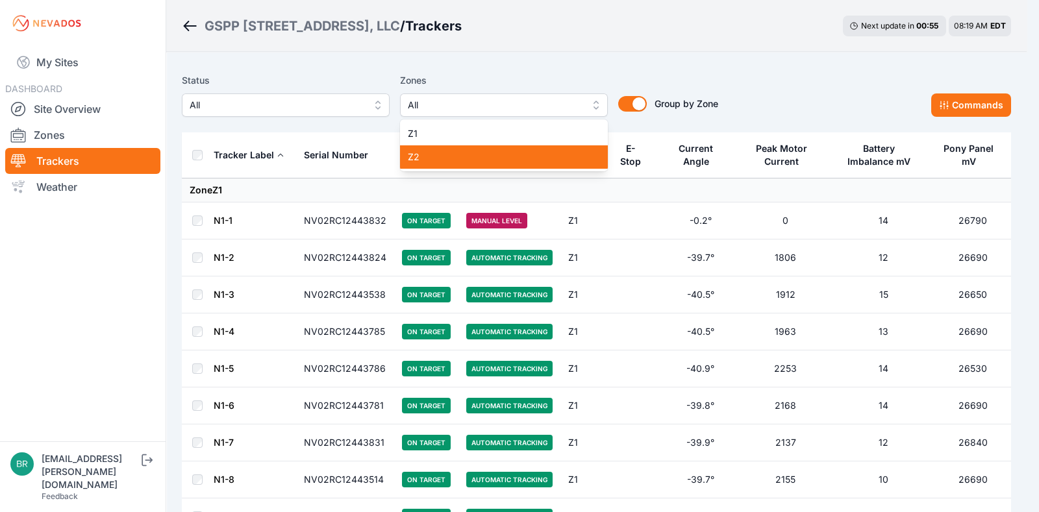
click at [453, 156] on span "Z2" at bounding box center [496, 157] width 177 height 13
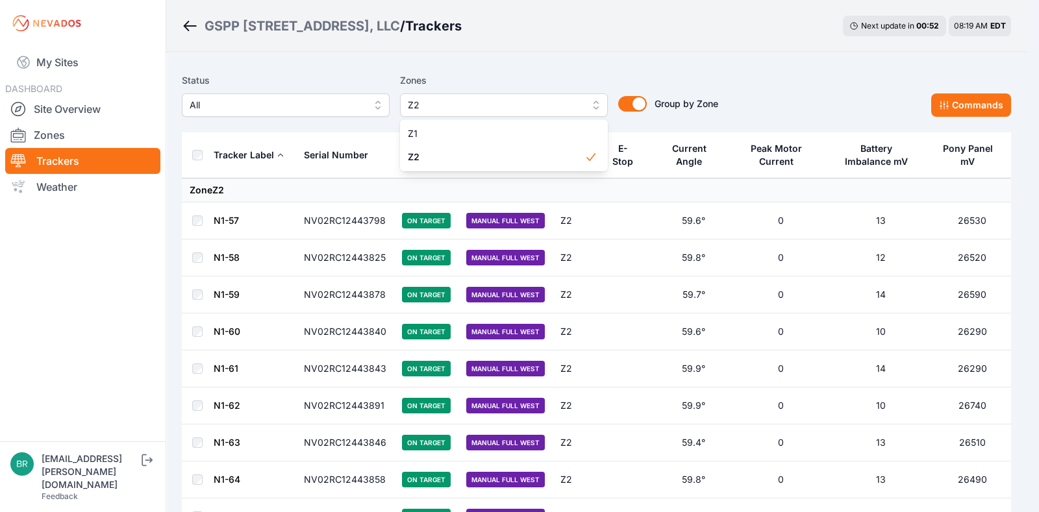
click at [703, 68] on div "Status All Zones Z2 Z1 Z2 Group by Zone Group by Zone Commands" at bounding box center [596, 100] width 829 height 65
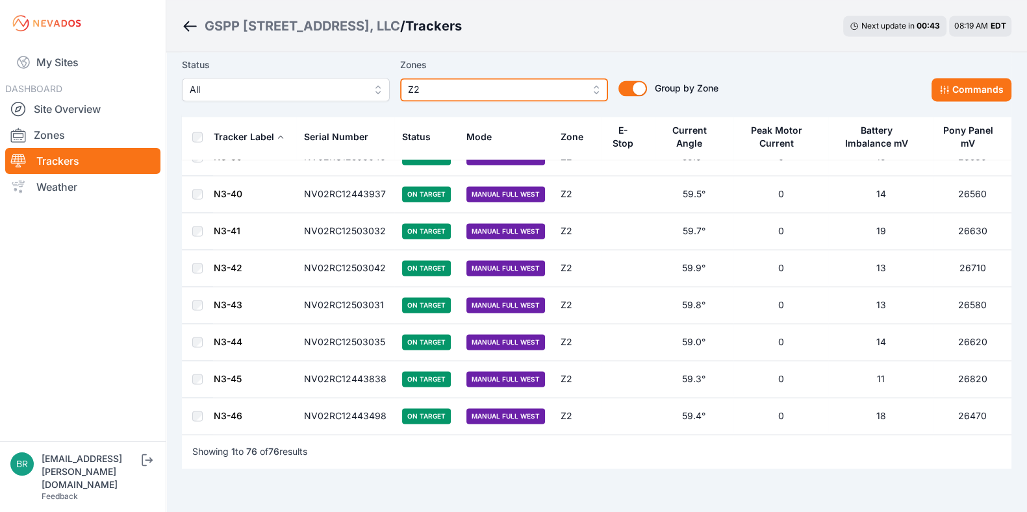
scroll to position [2625, 0]
